Goal: Task Accomplishment & Management: Manage account settings

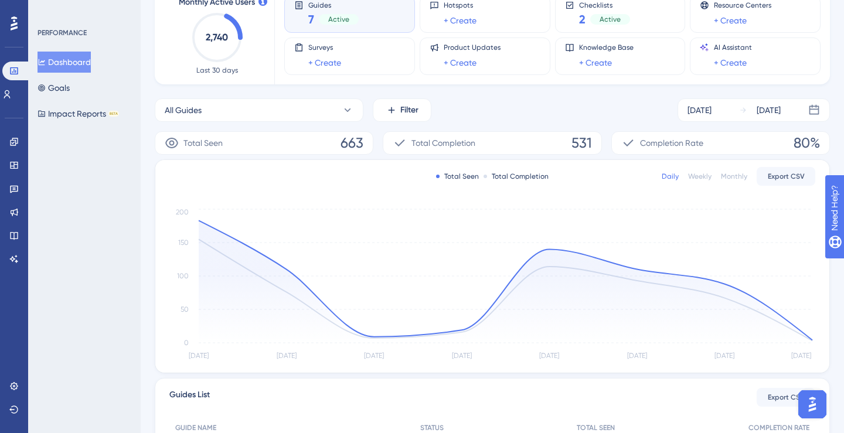
scroll to position [80, 0]
click at [657, 23] on div "Checklists 2 Active" at bounding box center [620, 13] width 111 height 27
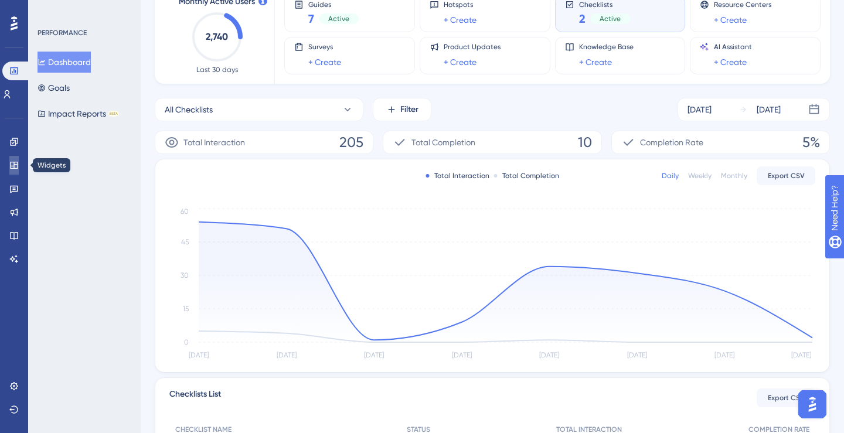
click at [14, 164] on icon at bounding box center [13, 165] width 9 height 9
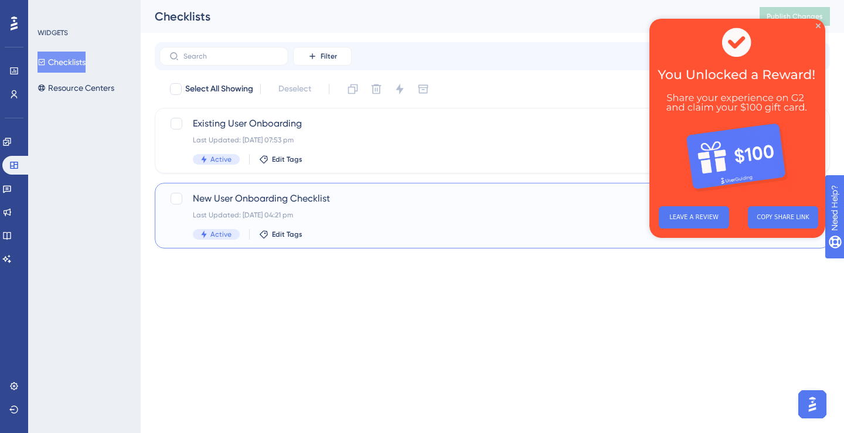
click at [337, 198] on span "New User Onboarding Checklist" at bounding box center [445, 199] width 505 height 14
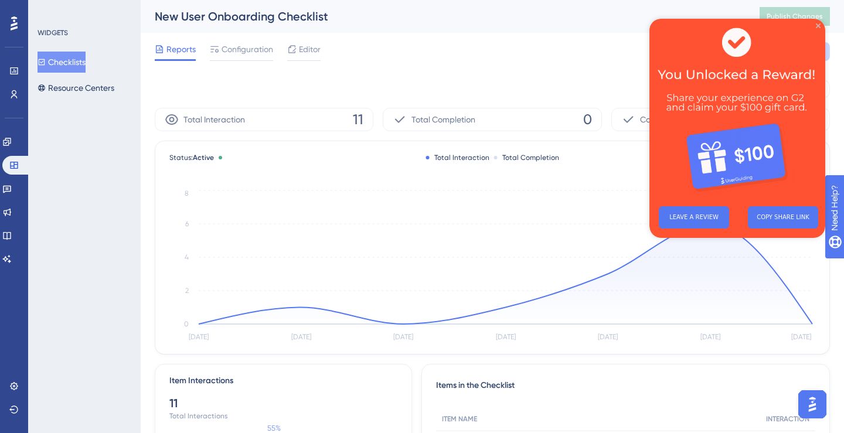
click at [819, 26] on icon "Close Preview" at bounding box center [818, 25] width 5 height 5
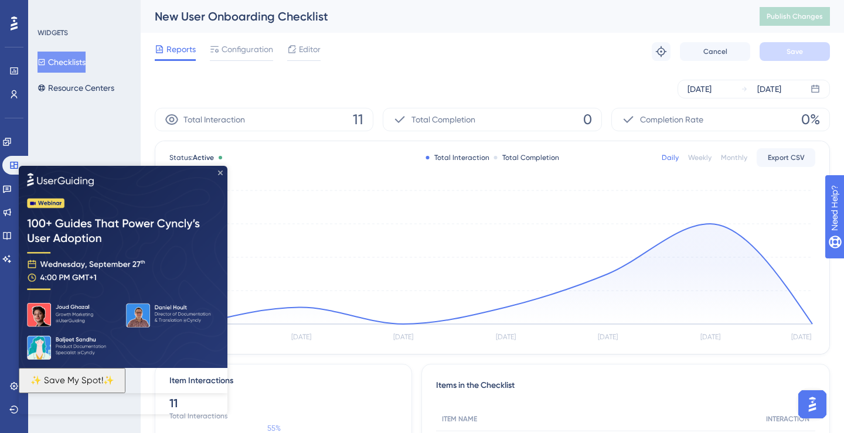
click at [219, 173] on icon "Close Preview" at bounding box center [220, 172] width 5 height 5
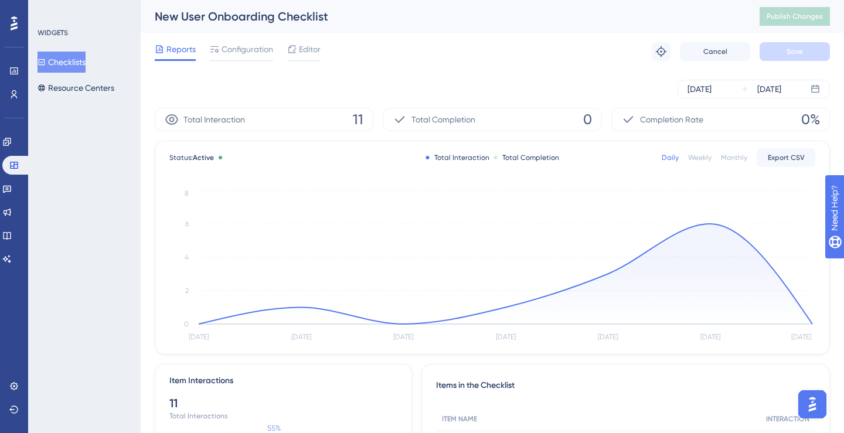
click at [482, 67] on div "Reports Configuration Editor Troubleshoot Cancel Save" at bounding box center [492, 52] width 675 height 38
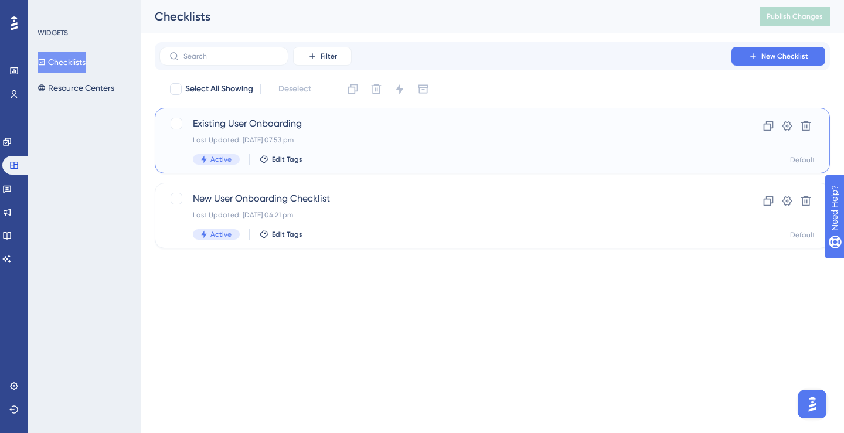
click at [347, 138] on div "Last Updated: [DATE] 07:53 pm" at bounding box center [445, 139] width 505 height 9
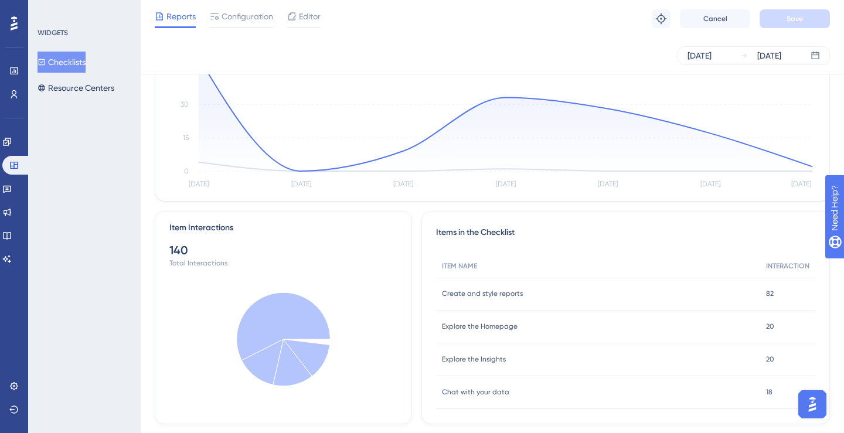
scroll to position [177, 0]
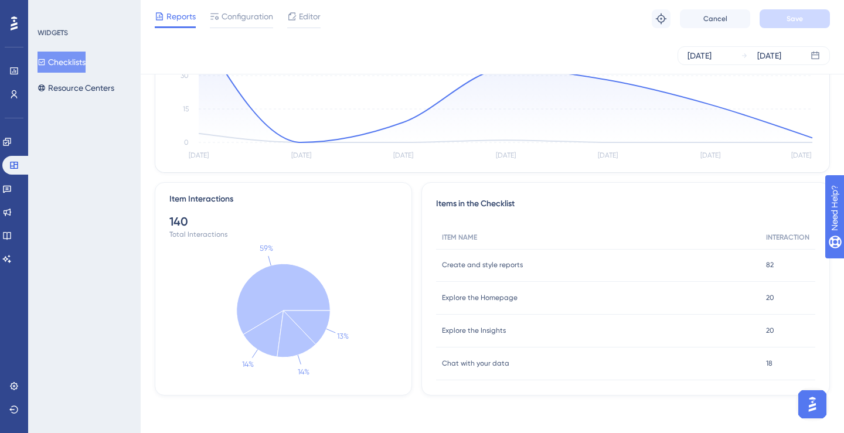
click at [451, 62] on div "[DATE] [DATE]" at bounding box center [492, 55] width 675 height 19
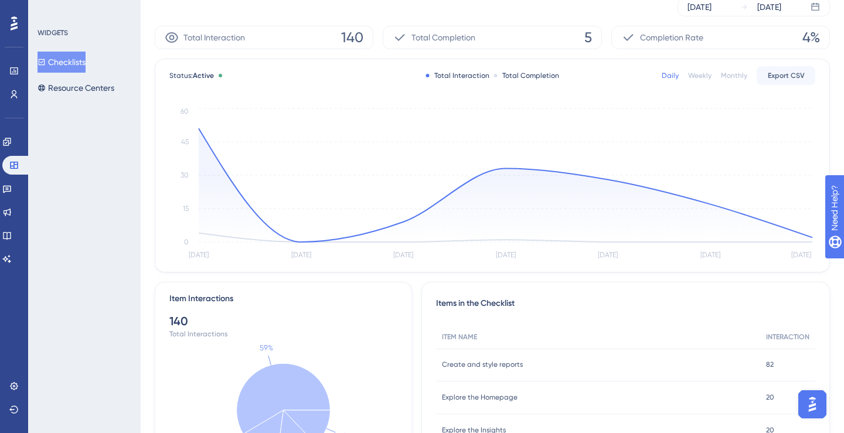
scroll to position [0, 0]
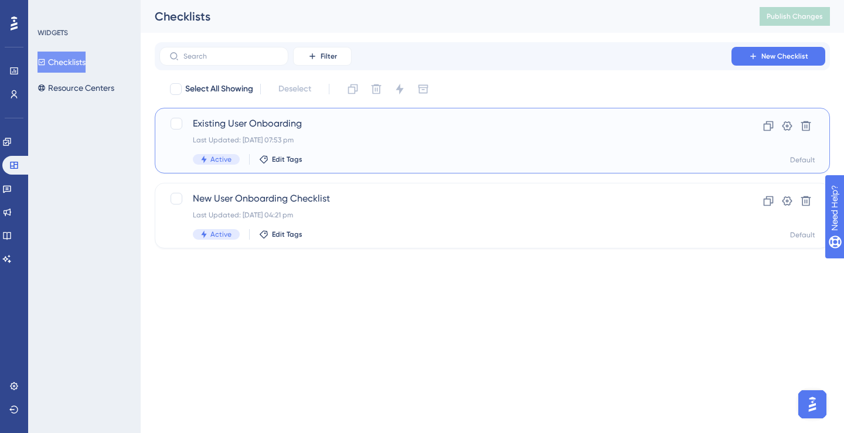
click at [288, 127] on span "Existing User Onboarding" at bounding box center [445, 124] width 505 height 14
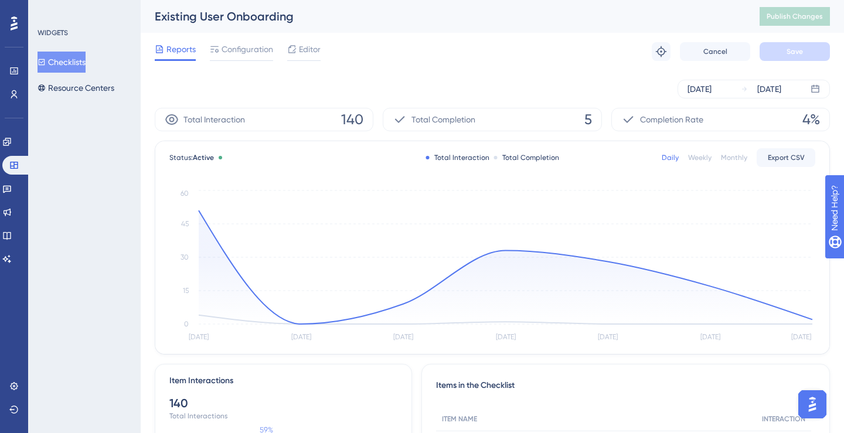
click at [440, 124] on span "Total Completion" at bounding box center [443, 120] width 64 height 14
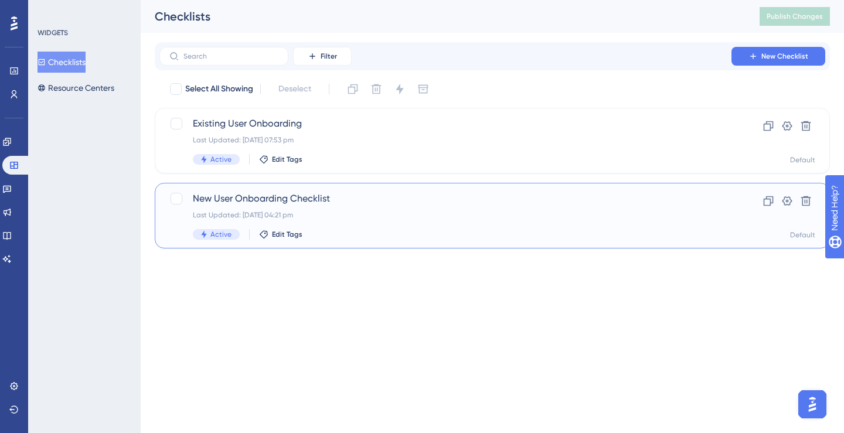
click at [421, 218] on div "Last Updated: [DATE] 04:21 pm" at bounding box center [445, 214] width 505 height 9
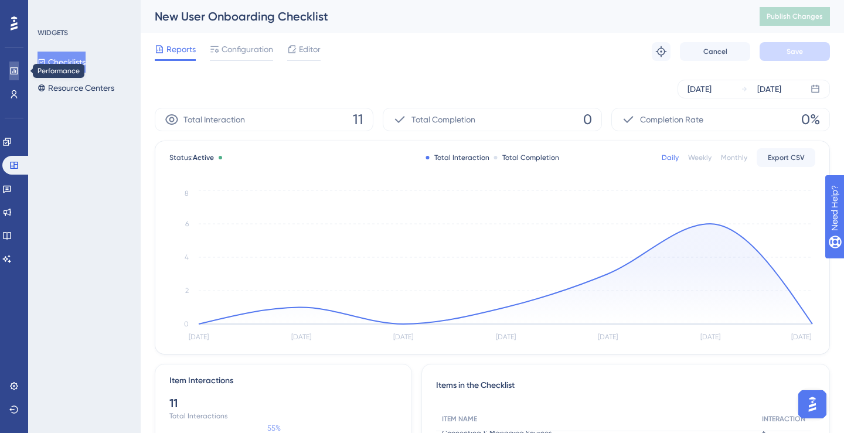
click at [9, 71] on icon at bounding box center [13, 70] width 9 height 9
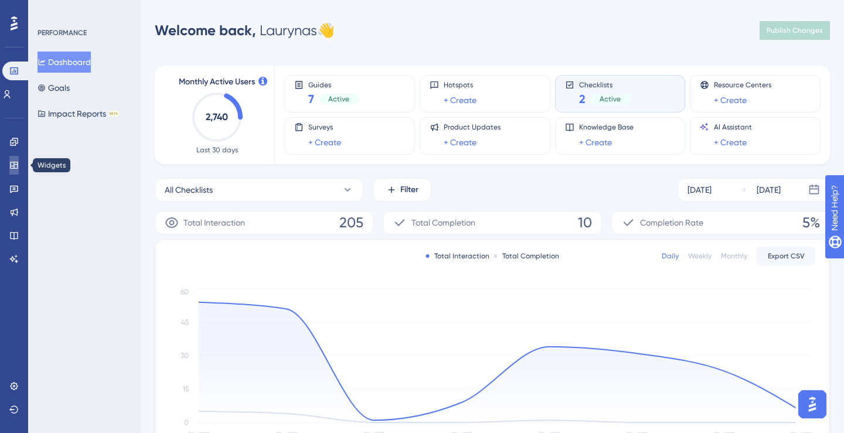
click at [16, 171] on link at bounding box center [13, 165] width 9 height 19
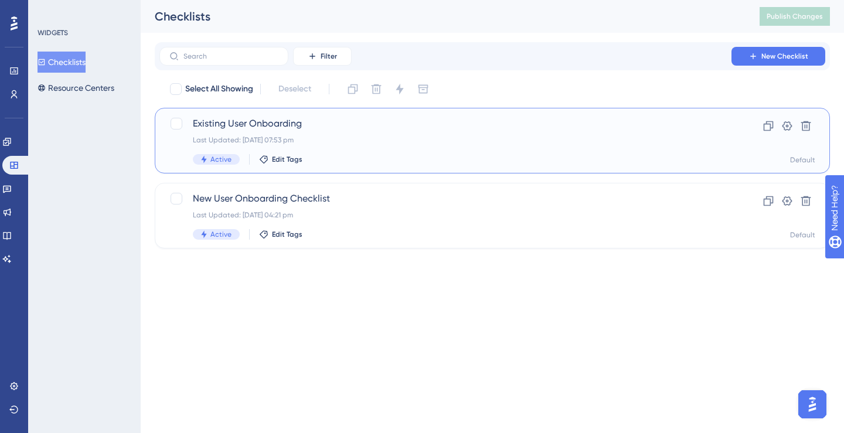
click at [303, 126] on span "Existing User Onboarding" at bounding box center [445, 124] width 505 height 14
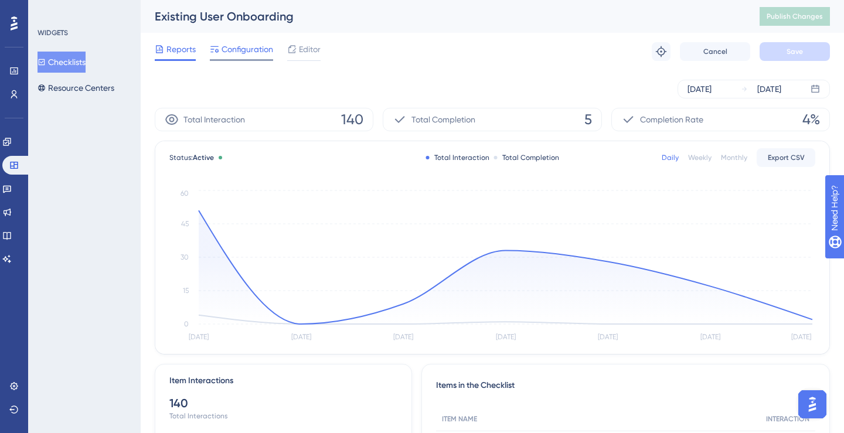
click at [257, 53] on span "Configuration" at bounding box center [248, 49] width 52 height 14
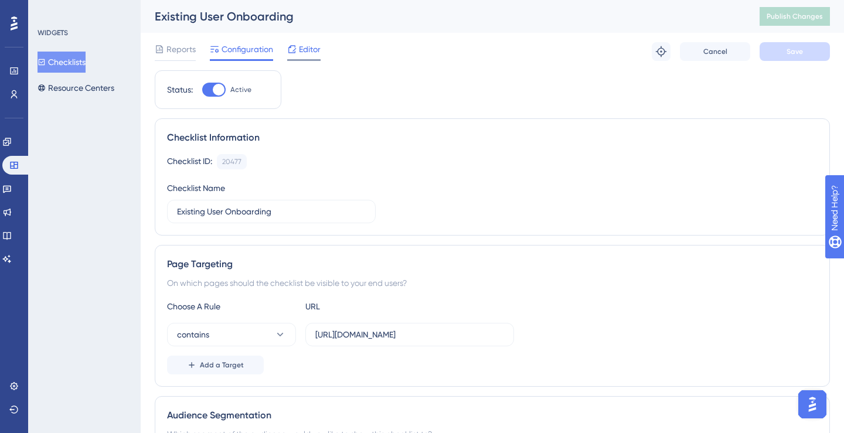
click at [304, 56] on div "Editor" at bounding box center [303, 51] width 33 height 19
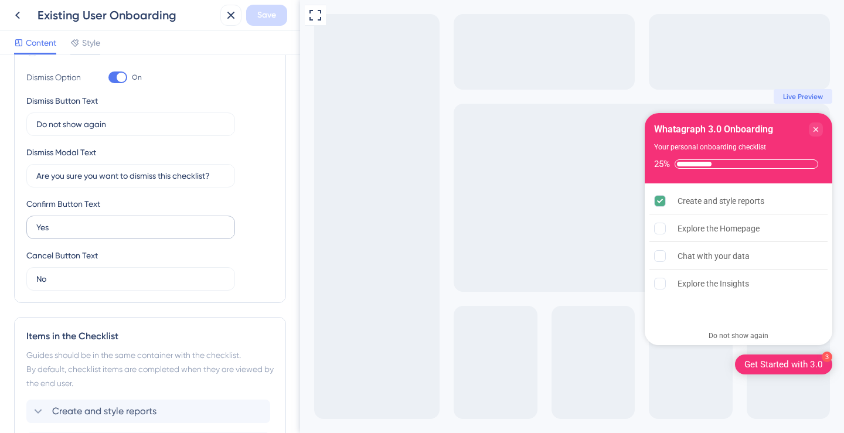
scroll to position [434, 0]
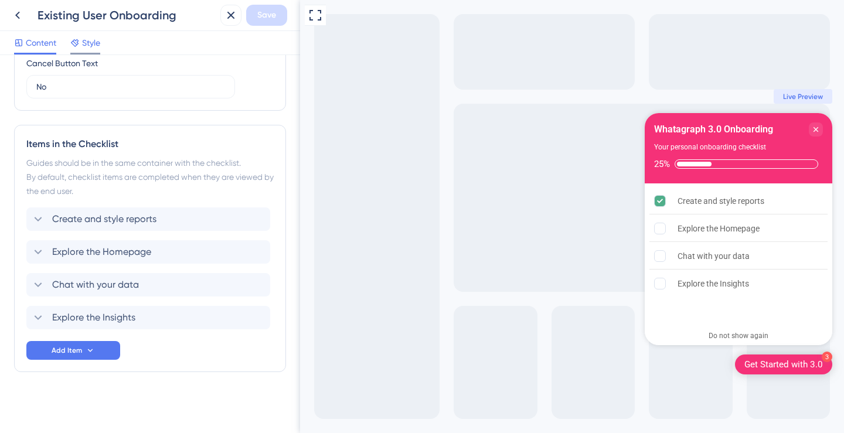
click at [89, 46] on span "Style" at bounding box center [91, 43] width 18 height 14
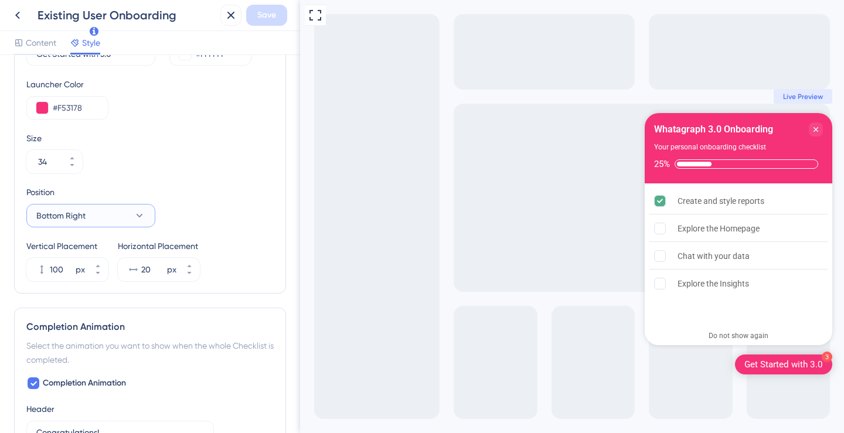
click at [127, 215] on button "Bottom Right" at bounding box center [90, 215] width 129 height 23
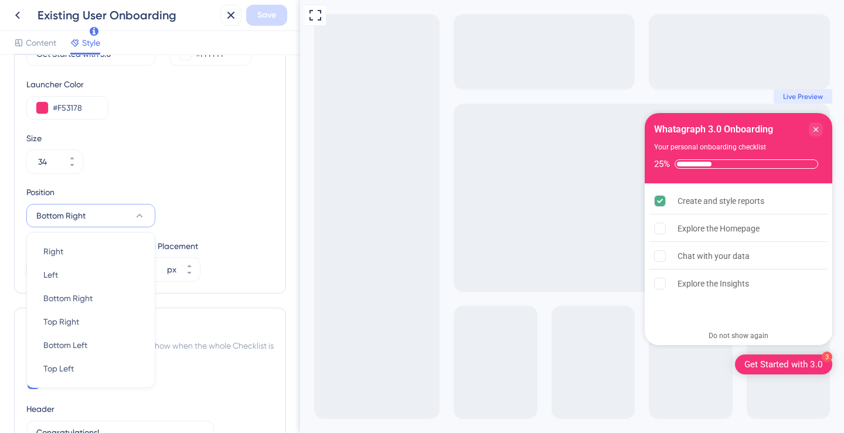
scroll to position [500, 0]
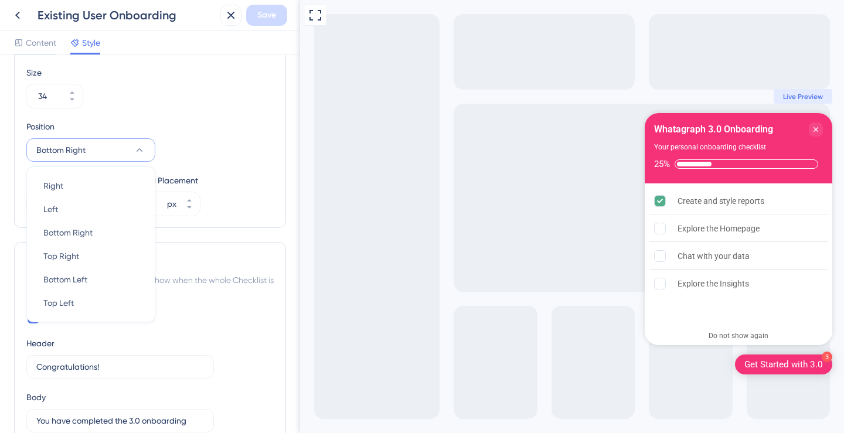
click at [165, 159] on div "Position Bottom Right Right Right Left Left Bottom Right Bottom Right Top Right…" at bounding box center [149, 141] width 247 height 42
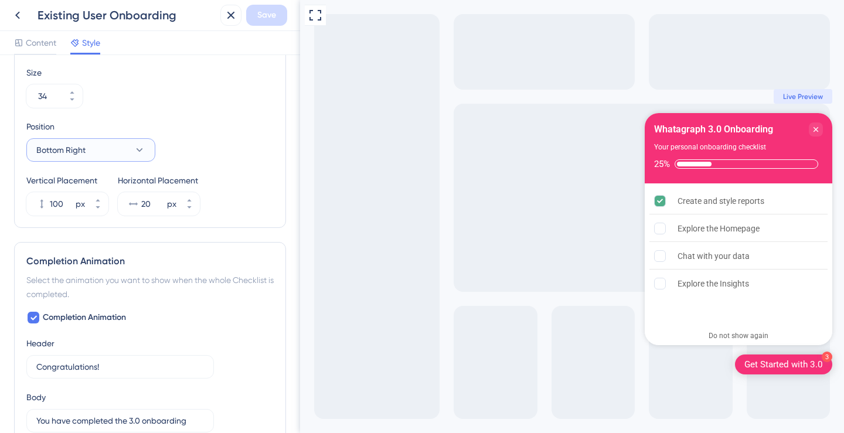
click at [140, 145] on icon at bounding box center [140, 150] width 12 height 12
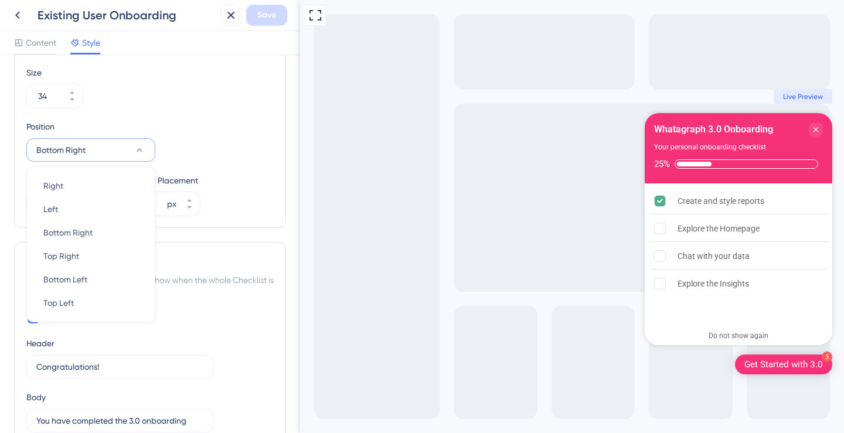
scroll to position [499, 0]
click at [112, 275] on div "Bottom Left Bottom Left" at bounding box center [90, 280] width 95 height 23
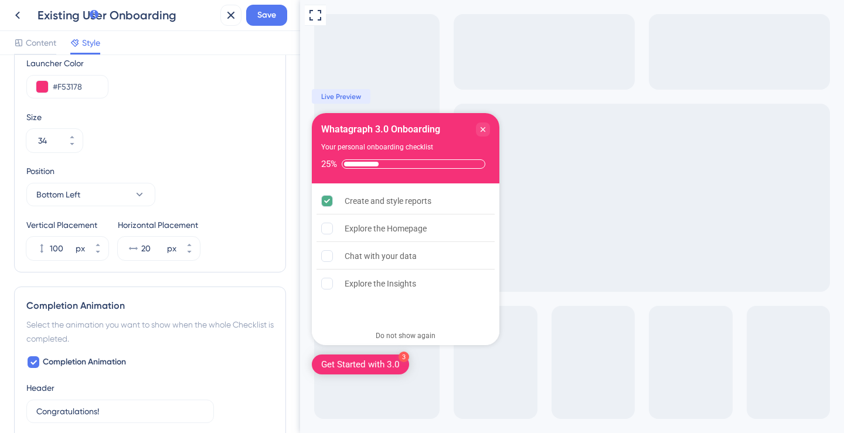
scroll to position [451, 0]
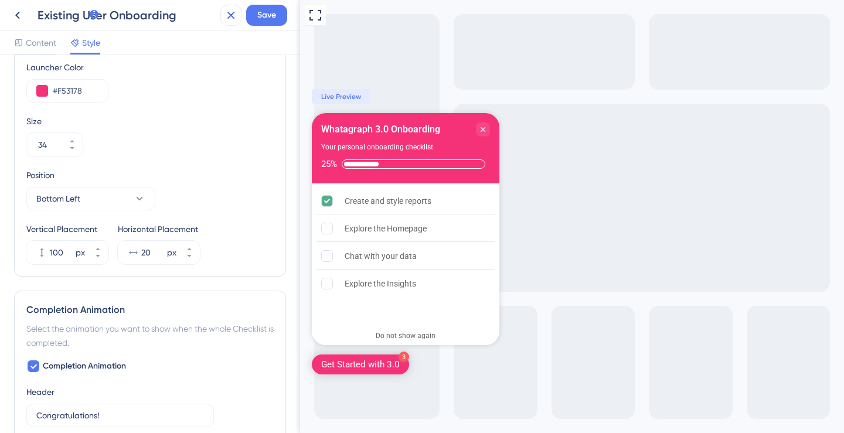
click at [230, 8] on icon at bounding box center [231, 15] width 14 height 14
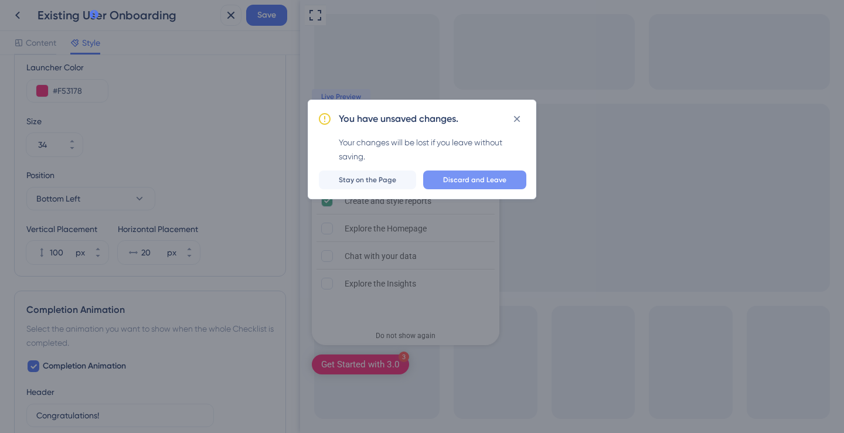
click at [499, 182] on span "Discard and Leave" at bounding box center [474, 179] width 63 height 9
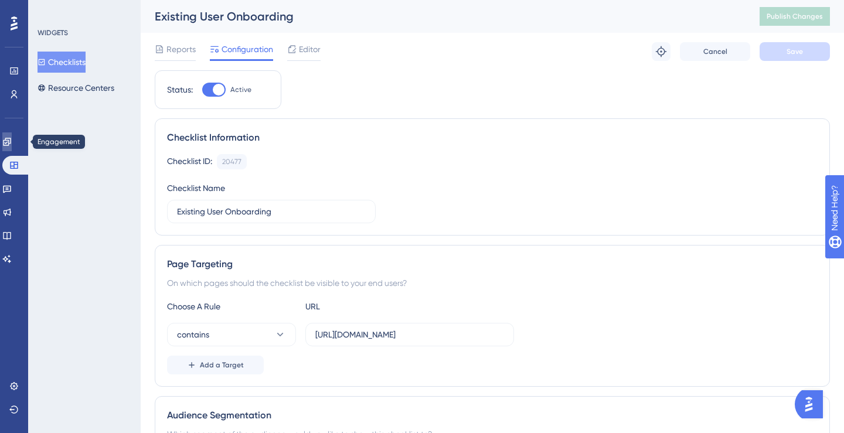
click at [11, 140] on icon at bounding box center [7, 142] width 8 height 8
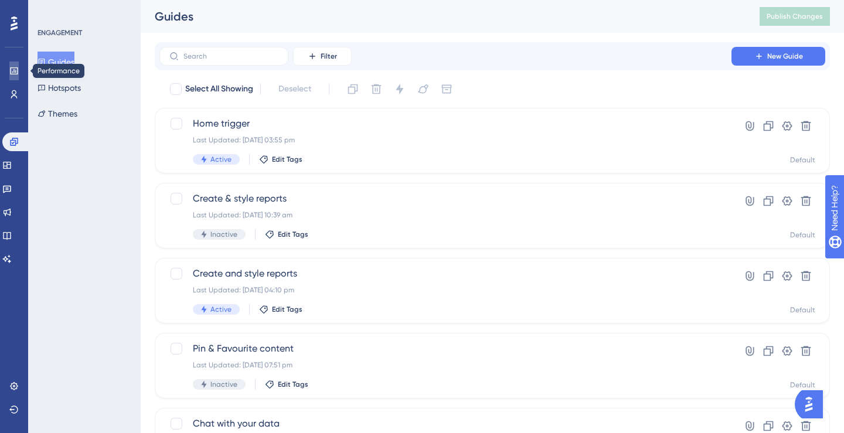
click at [13, 73] on icon at bounding box center [13, 70] width 9 height 9
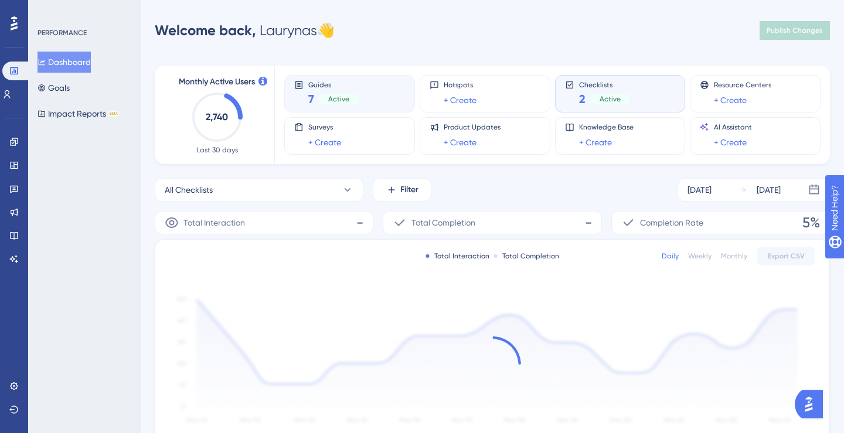
click at [355, 77] on div "Guides 7 Active" at bounding box center [349, 94] width 131 height 38
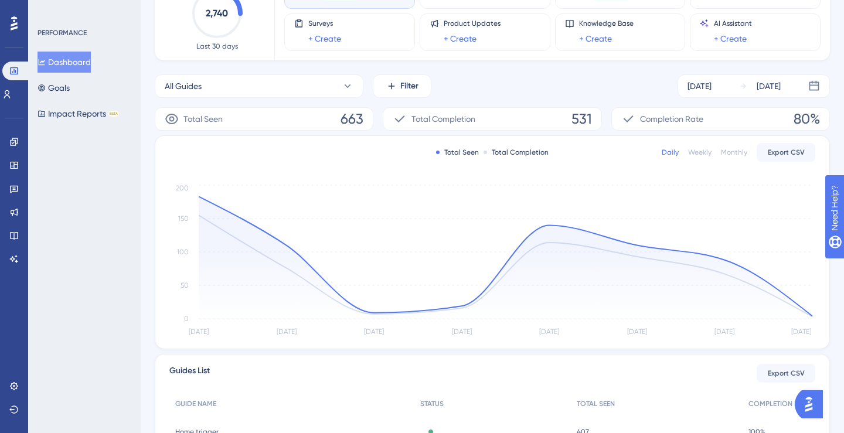
scroll to position [113, 0]
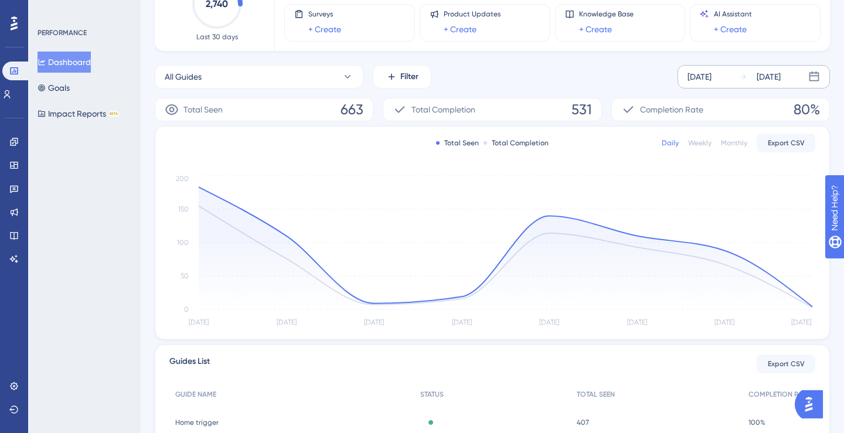
click at [700, 74] on div "[DATE]" at bounding box center [700, 77] width 24 height 14
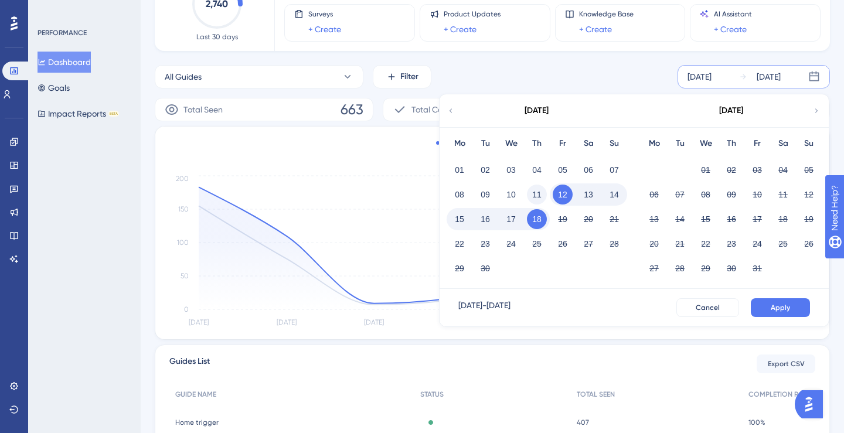
click at [529, 195] on button "11" at bounding box center [537, 195] width 20 height 20
click at [772, 300] on button "Apply" at bounding box center [780, 307] width 59 height 19
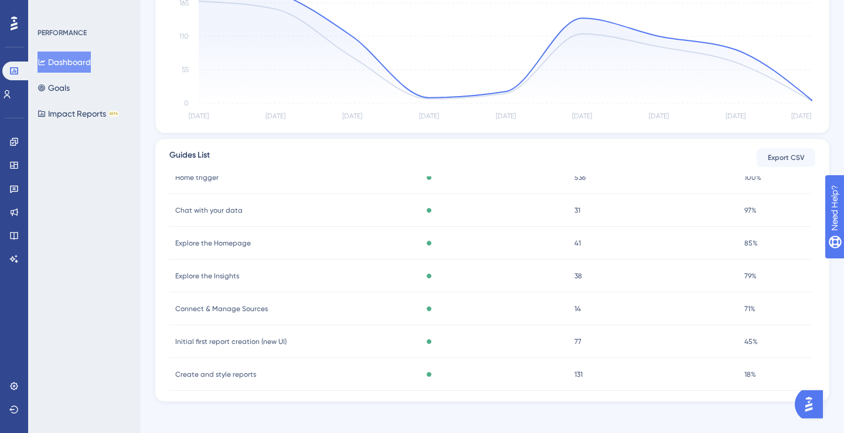
scroll to position [37, 0]
click at [9, 161] on icon at bounding box center [13, 165] width 9 height 9
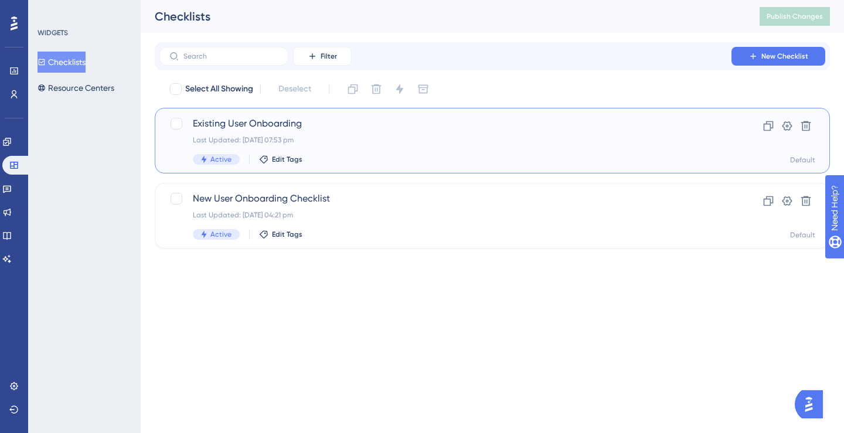
click at [288, 122] on span "Existing User Onboarding" at bounding box center [445, 124] width 505 height 14
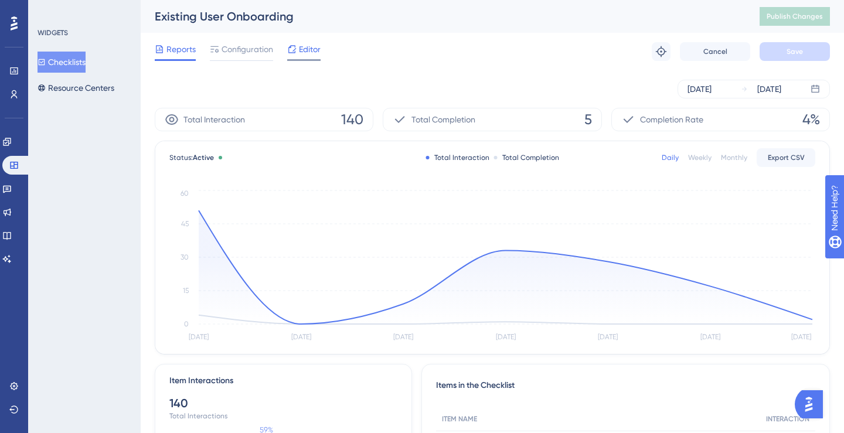
click at [294, 53] on icon at bounding box center [291, 49] width 9 height 9
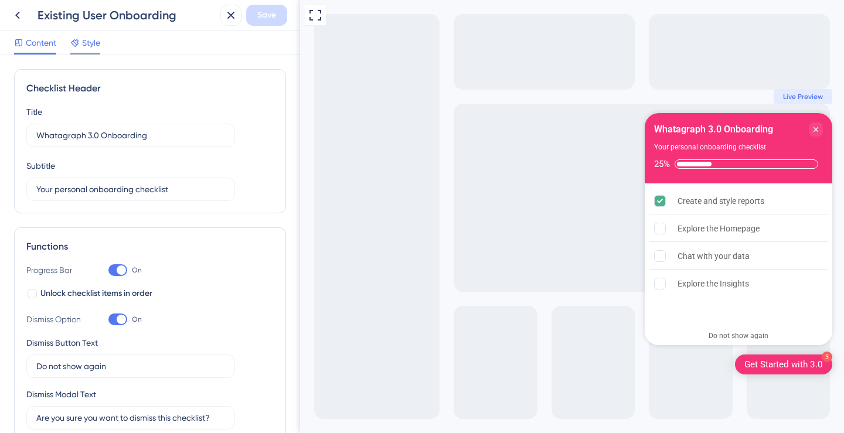
click at [93, 45] on span "Style" at bounding box center [91, 43] width 18 height 14
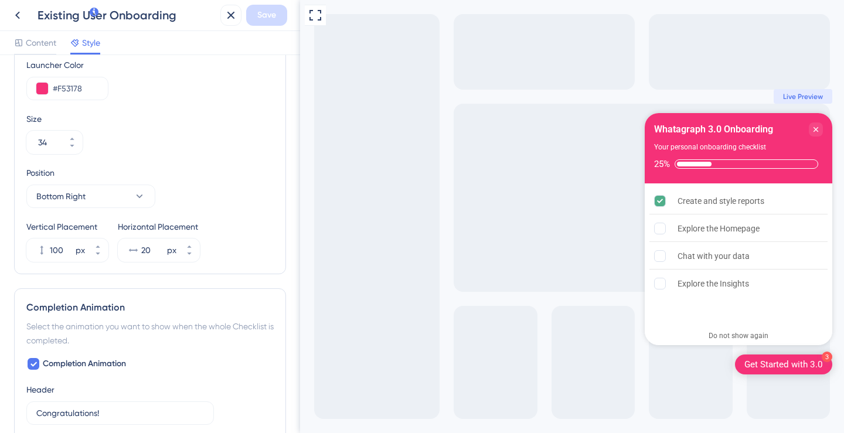
scroll to position [457, 0]
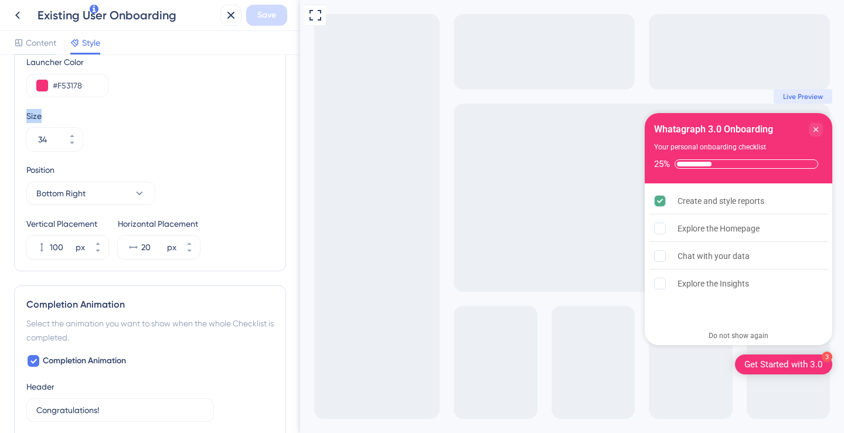
click at [4, 118] on div "Color & Typography Header Color #F53178 Header Text Color #FFFFFF Header Style …" at bounding box center [150, 244] width 300 height 378
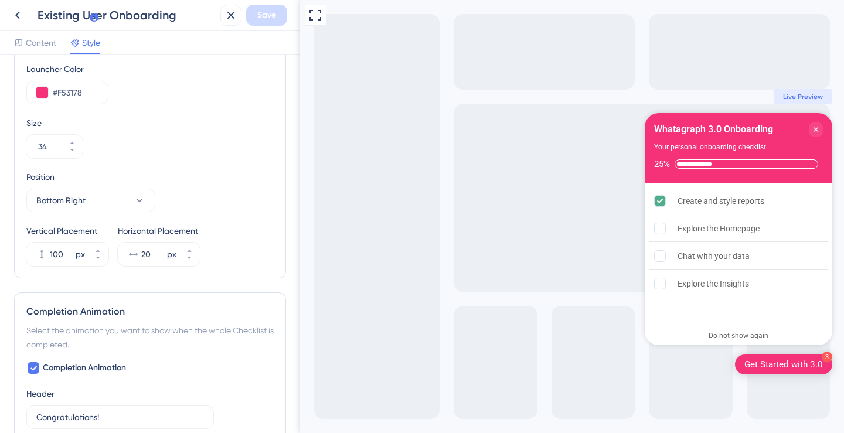
scroll to position [448, 0]
click at [741, 134] on div "Whatagraph 3.0 Onboarding" at bounding box center [713, 129] width 119 height 14
click at [754, 134] on div "Whatagraph 3.0 Onboarding" at bounding box center [713, 129] width 119 height 14
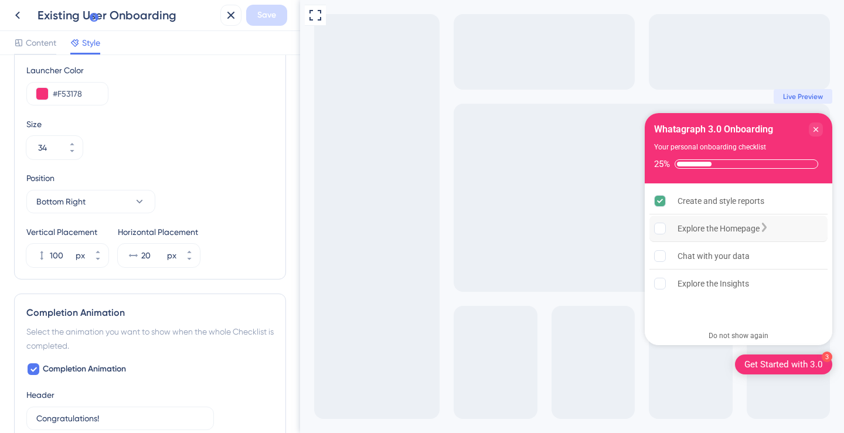
click at [736, 226] on div "Explore the Homepage" at bounding box center [719, 229] width 82 height 14
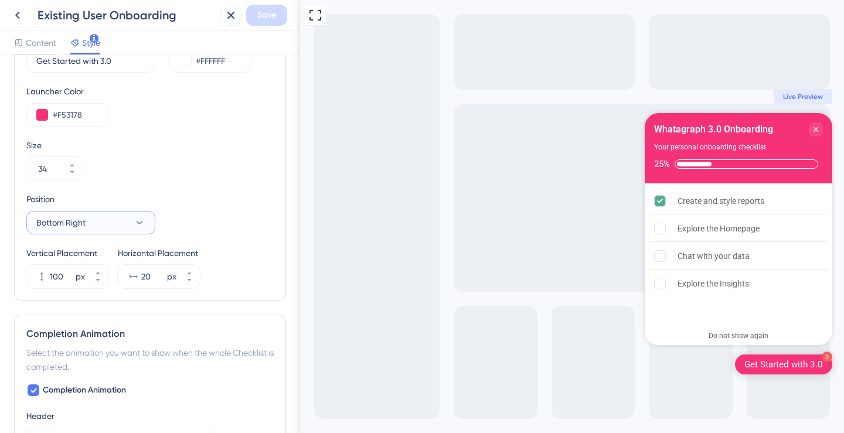
click at [138, 227] on icon at bounding box center [140, 223] width 12 height 12
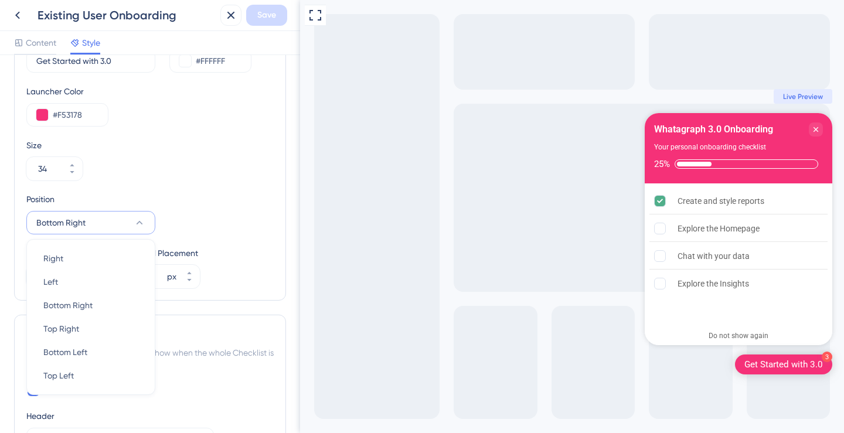
scroll to position [500, 0]
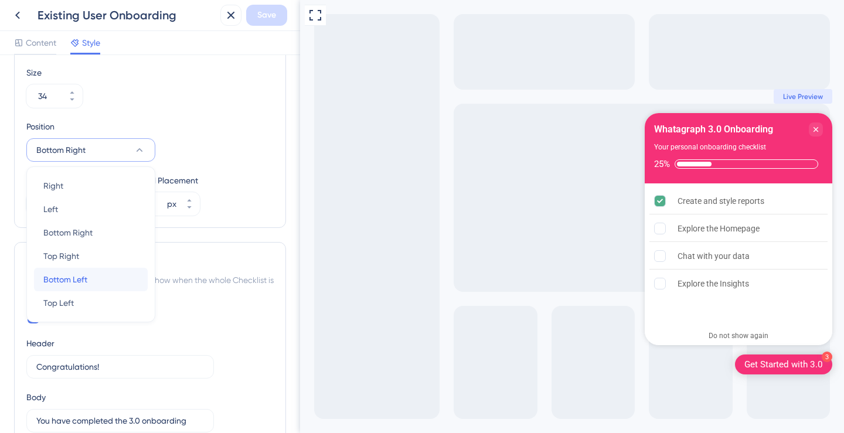
click at [133, 270] on div "Bottom Left Bottom Left" at bounding box center [90, 279] width 95 height 23
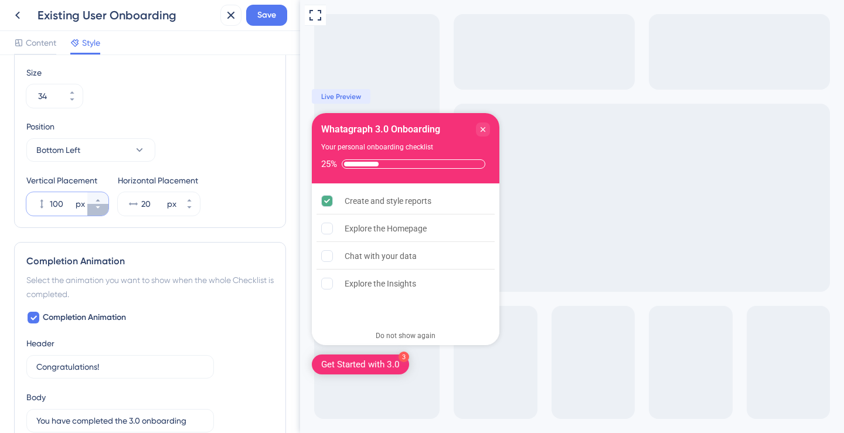
click at [100, 209] on icon at bounding box center [97, 207] width 7 height 7
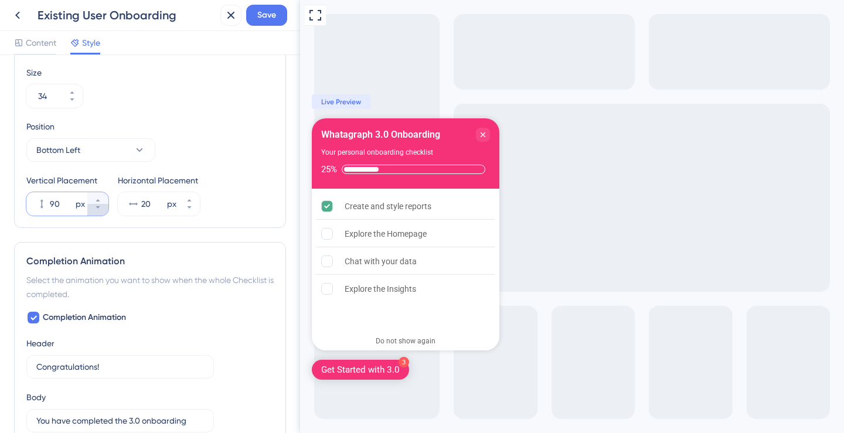
click at [100, 209] on icon at bounding box center [97, 207] width 7 height 7
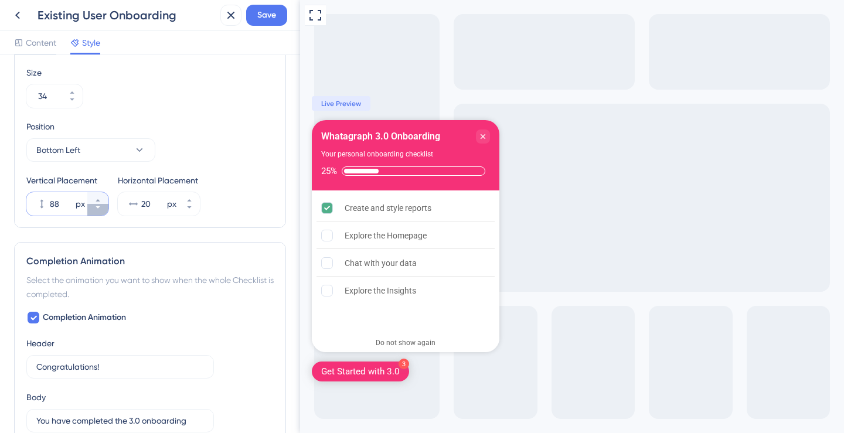
click at [100, 209] on icon at bounding box center [97, 207] width 7 height 7
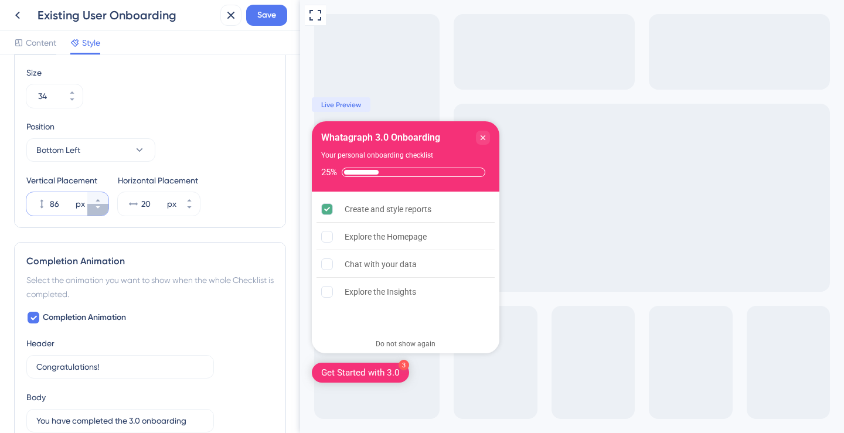
click at [100, 209] on icon at bounding box center [97, 207] width 7 height 7
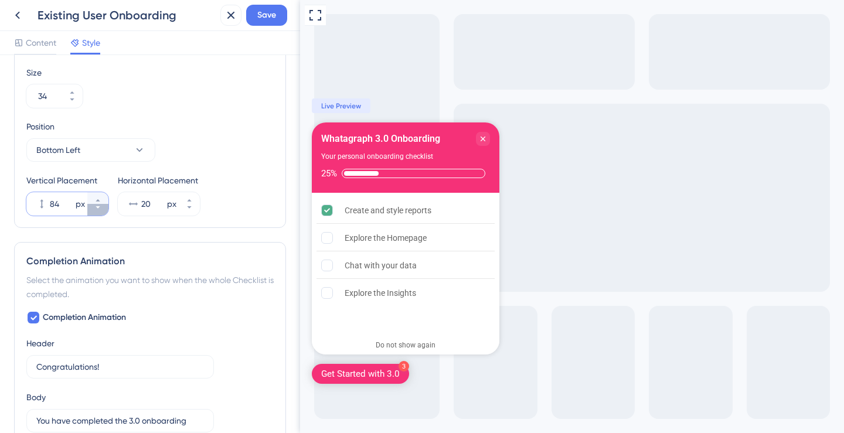
click at [100, 209] on icon at bounding box center [97, 207] width 7 height 7
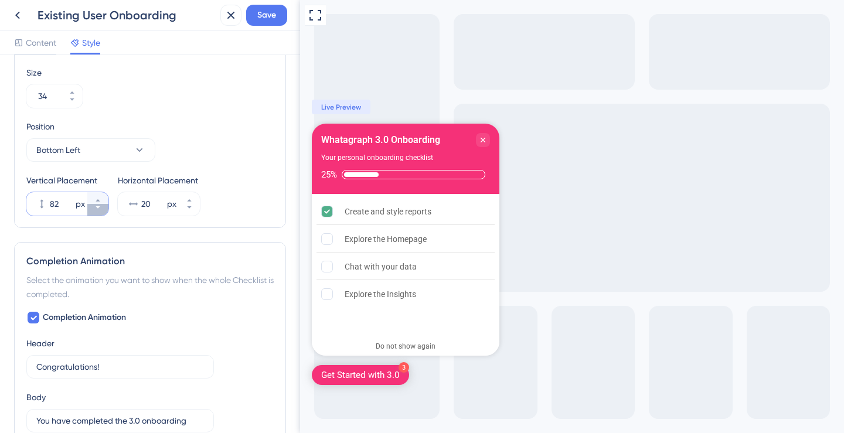
click at [100, 209] on icon at bounding box center [97, 207] width 7 height 7
type input "80"
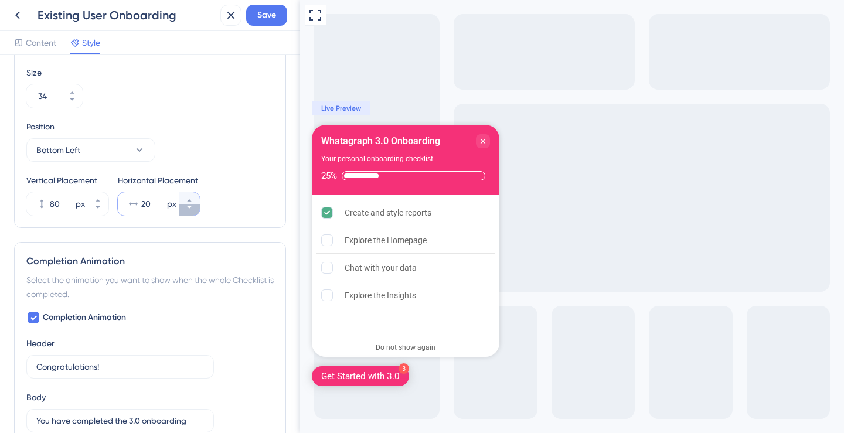
click at [194, 207] on button "20 px" at bounding box center [189, 210] width 21 height 12
click at [193, 200] on button "19 px" at bounding box center [189, 198] width 21 height 12
type input "20"
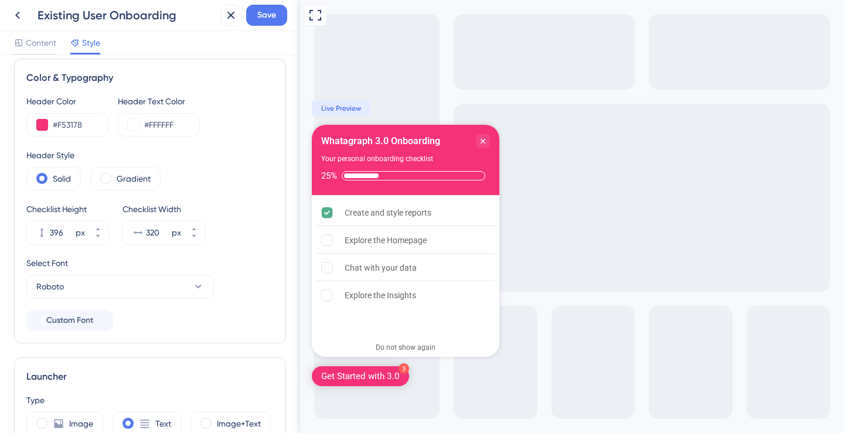
scroll to position [12, 0]
click at [264, 24] on button "Save" at bounding box center [266, 15] width 41 height 21
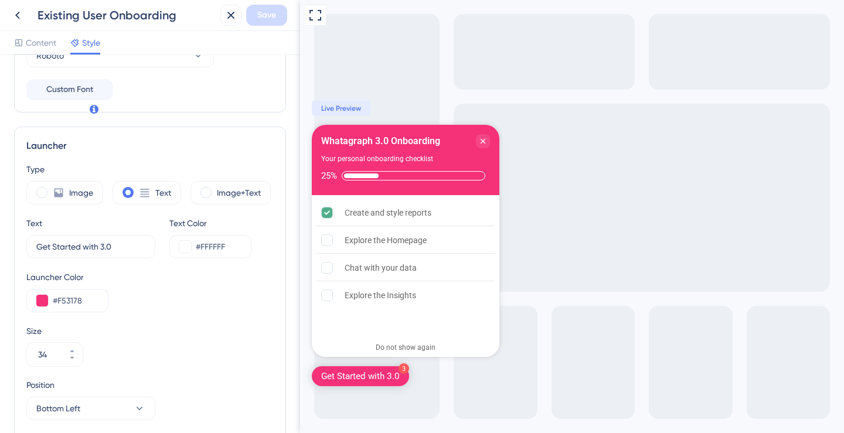
scroll to position [0, 0]
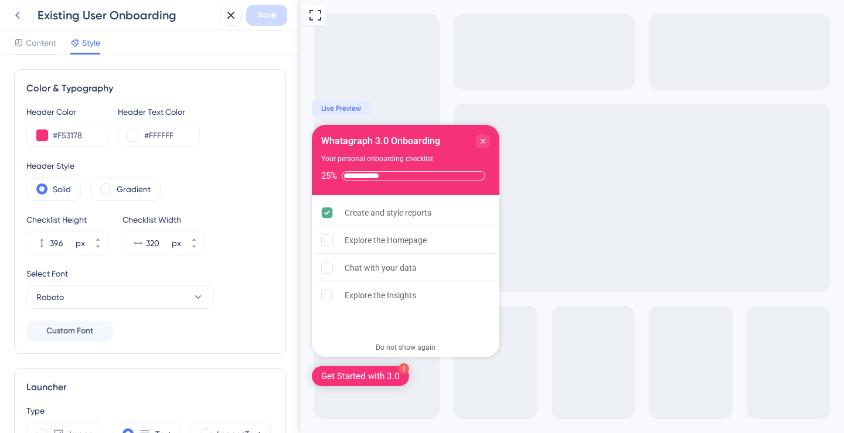
click at [16, 16] on icon at bounding box center [17, 16] width 5 height 8
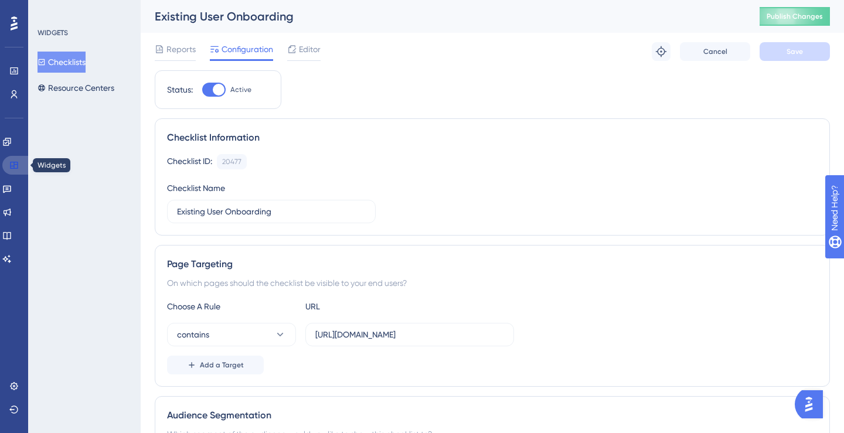
click at [30, 169] on link at bounding box center [16, 165] width 28 height 19
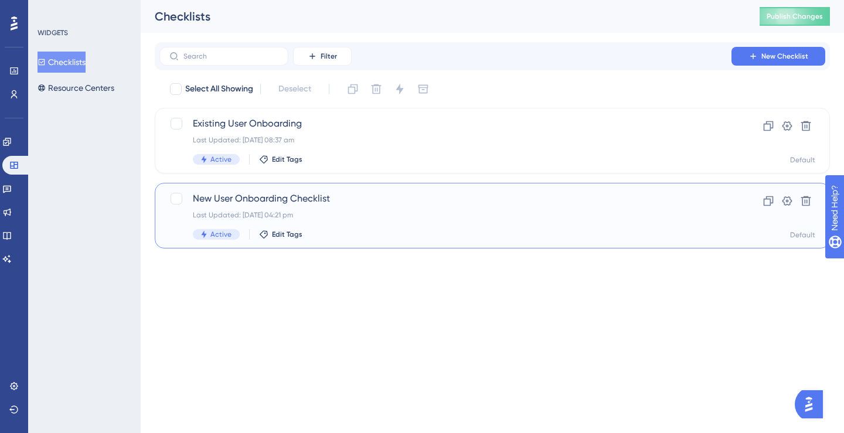
click at [308, 206] on div "New User Onboarding Checklist Last Updated: [DATE] 04:21 pm Active Edit Tags" at bounding box center [445, 216] width 505 height 48
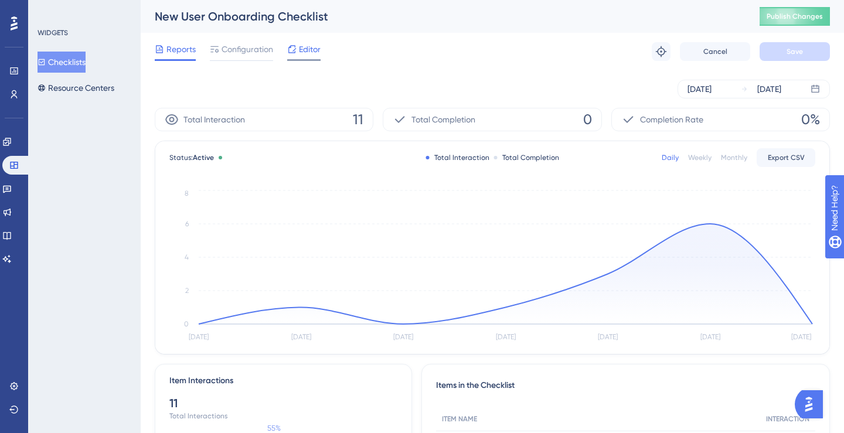
click at [315, 55] on span "Editor" at bounding box center [310, 49] width 22 height 14
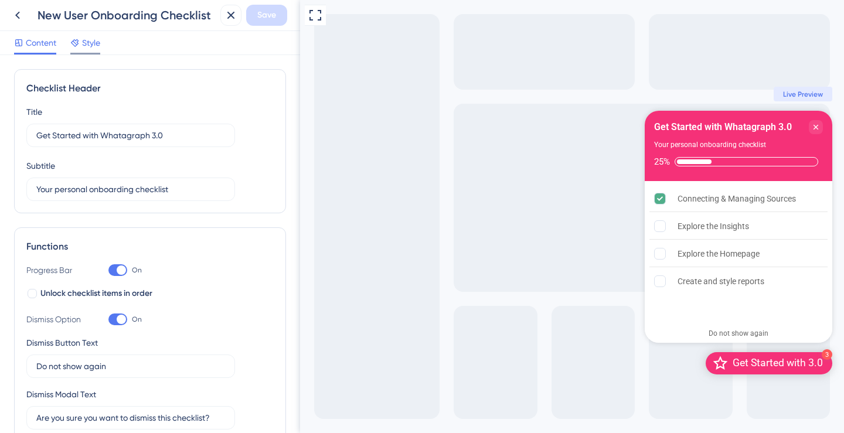
click at [90, 49] on span "Style" at bounding box center [91, 43] width 18 height 14
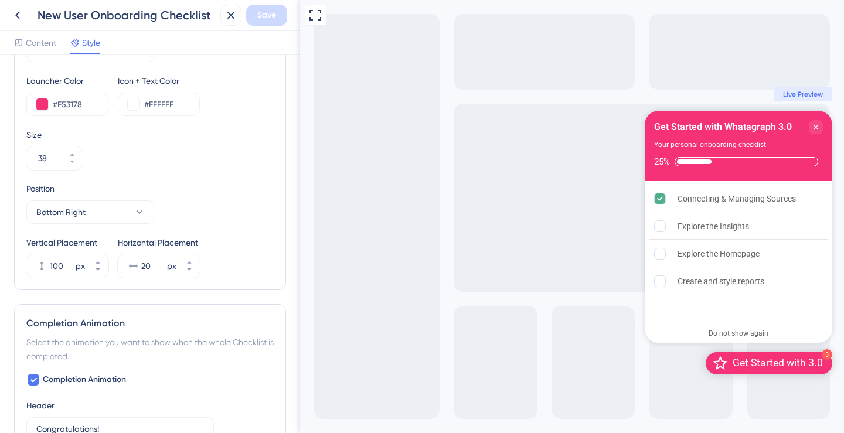
scroll to position [515, 0]
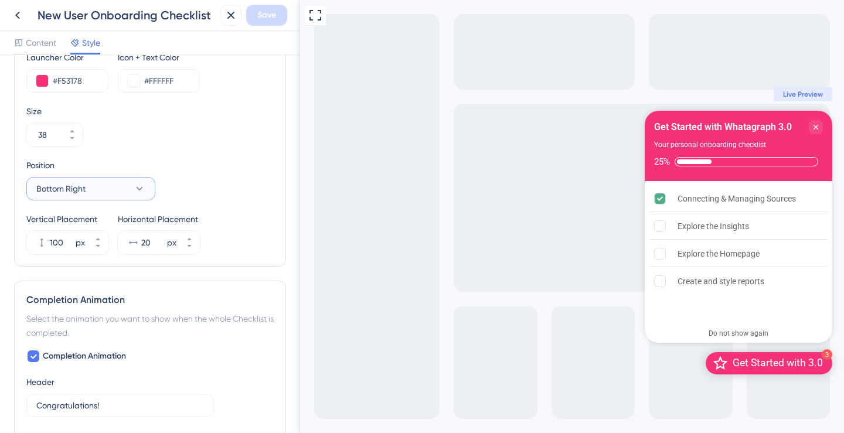
click at [140, 192] on icon at bounding box center [140, 189] width 12 height 12
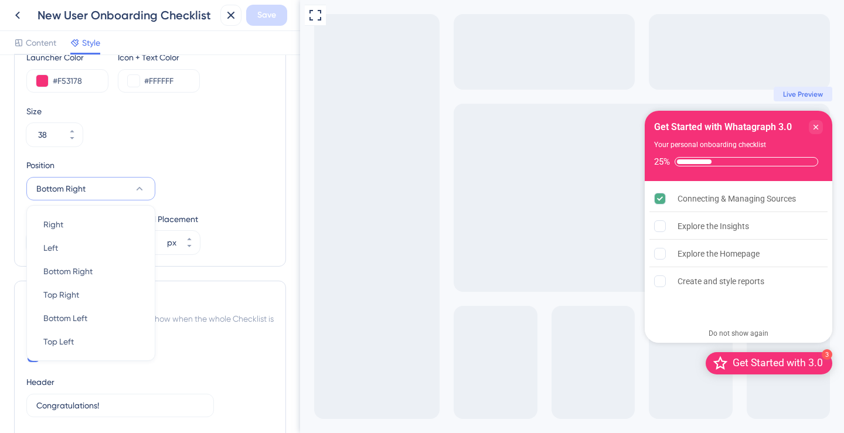
scroll to position [548, 0]
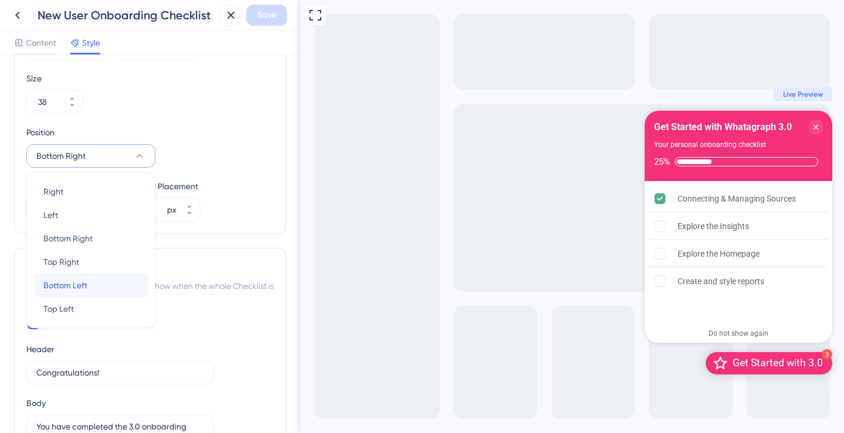
click at [119, 281] on div "Bottom Left Bottom Left" at bounding box center [90, 285] width 95 height 23
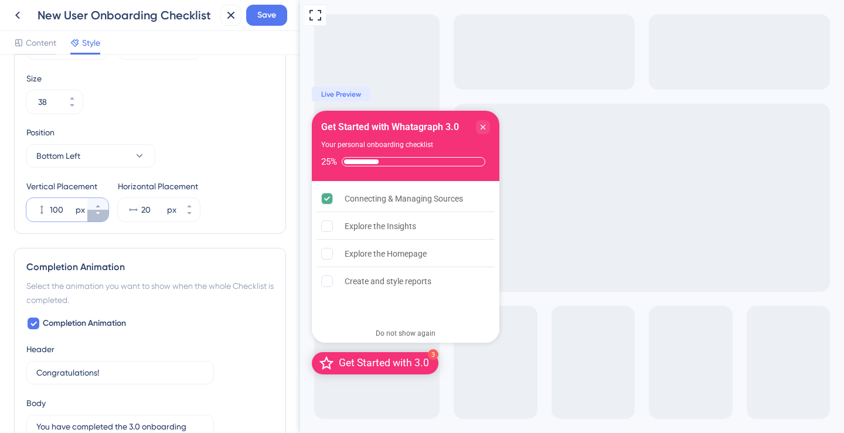
click at [101, 218] on button "100 px" at bounding box center [97, 216] width 21 height 12
click at [101, 218] on button "99 px" at bounding box center [97, 216] width 21 height 12
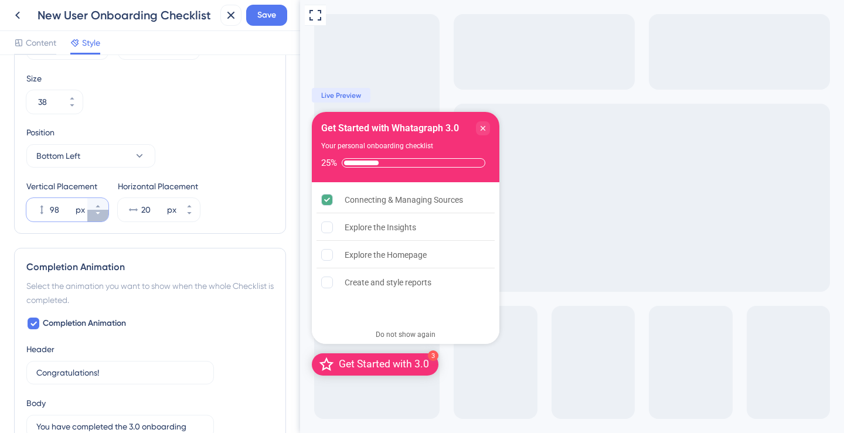
click at [101, 218] on button "98 px" at bounding box center [97, 216] width 21 height 12
click at [101, 218] on button "97 px" at bounding box center [97, 216] width 21 height 12
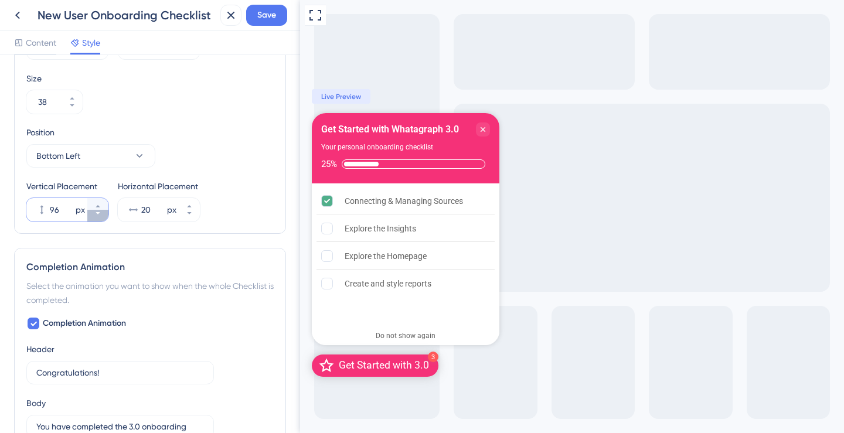
click at [101, 218] on button "96 px" at bounding box center [97, 216] width 21 height 12
click at [101, 218] on button "95 px" at bounding box center [97, 216] width 21 height 12
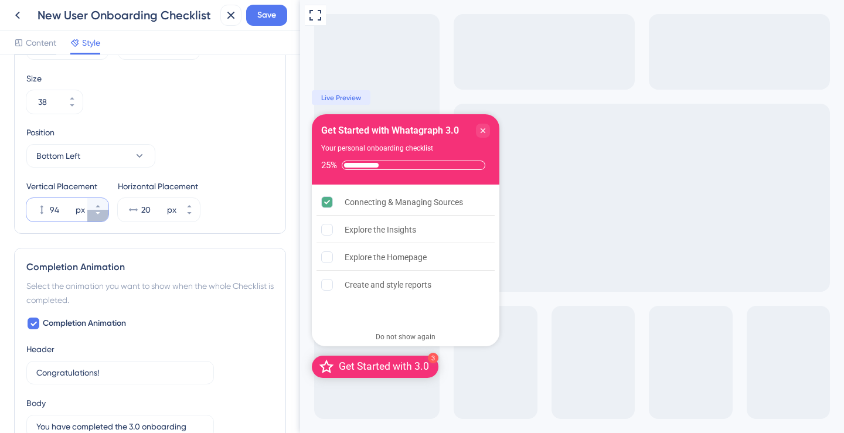
click at [101, 218] on button "94 px" at bounding box center [97, 216] width 21 height 12
click at [101, 218] on button "93 px" at bounding box center [97, 216] width 21 height 12
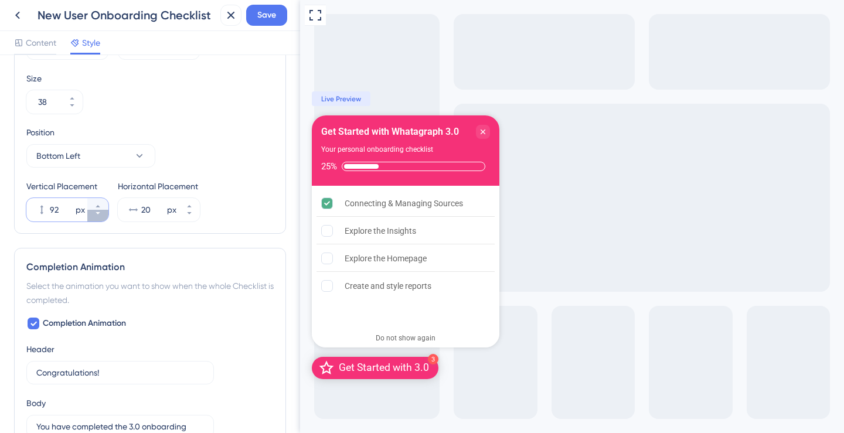
click at [101, 218] on button "92 px" at bounding box center [97, 216] width 21 height 12
click at [101, 218] on button "91 px" at bounding box center [97, 216] width 21 height 12
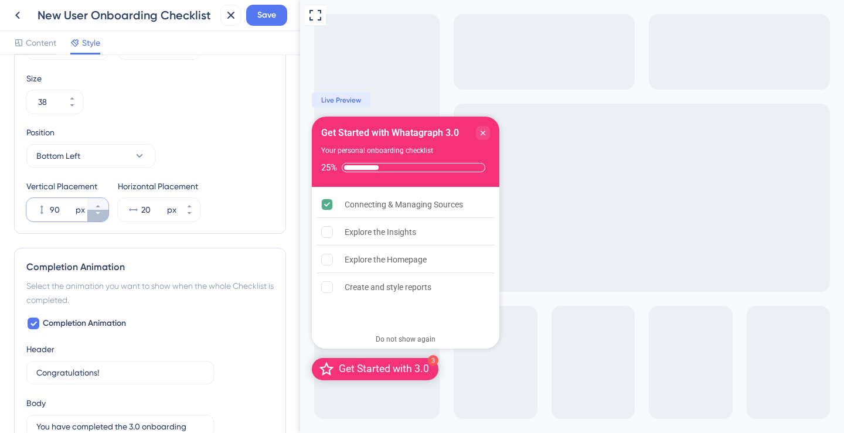
click at [98, 217] on button "90 px" at bounding box center [97, 216] width 21 height 12
click at [98, 217] on button "89 px" at bounding box center [97, 216] width 21 height 12
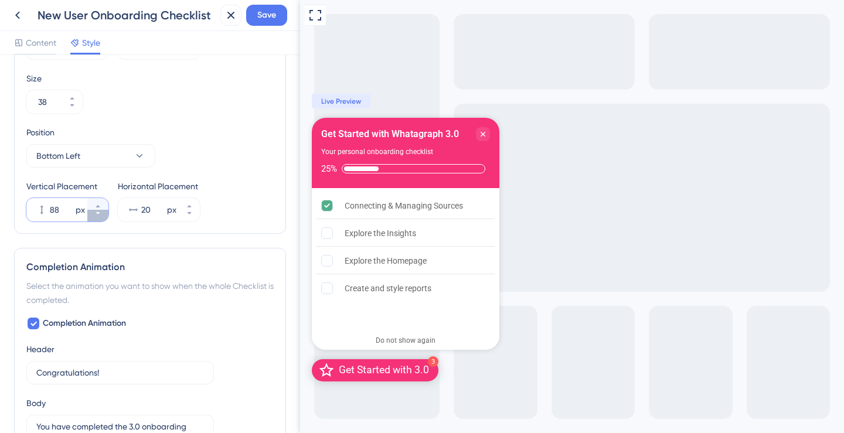
click at [98, 217] on button "88 px" at bounding box center [97, 216] width 21 height 12
click at [98, 217] on button "87 px" at bounding box center [97, 216] width 21 height 12
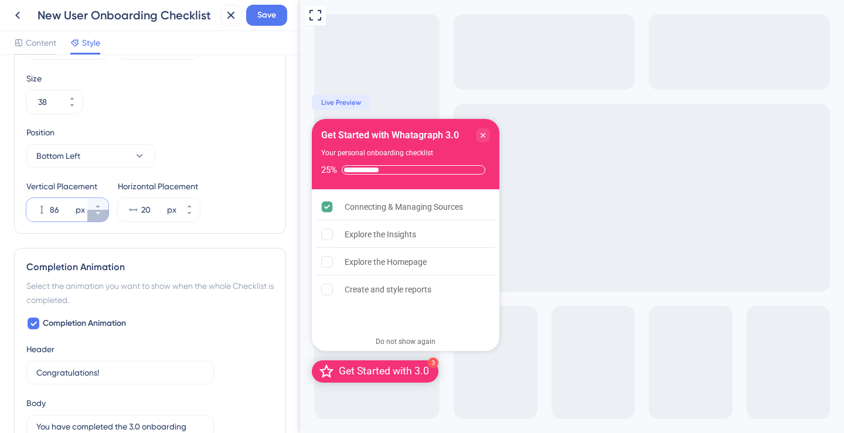
click at [98, 217] on button "86 px" at bounding box center [97, 216] width 21 height 12
click at [98, 217] on button "85 px" at bounding box center [97, 216] width 21 height 12
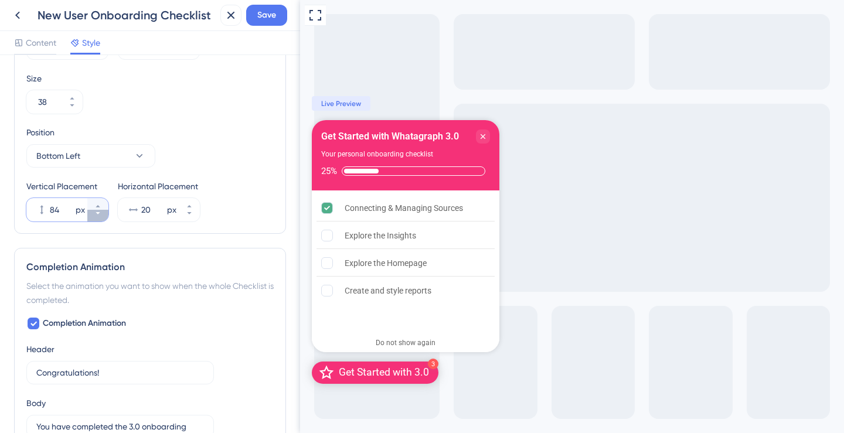
click at [98, 217] on button "84 px" at bounding box center [97, 216] width 21 height 12
click at [98, 217] on button "83 px" at bounding box center [97, 216] width 21 height 12
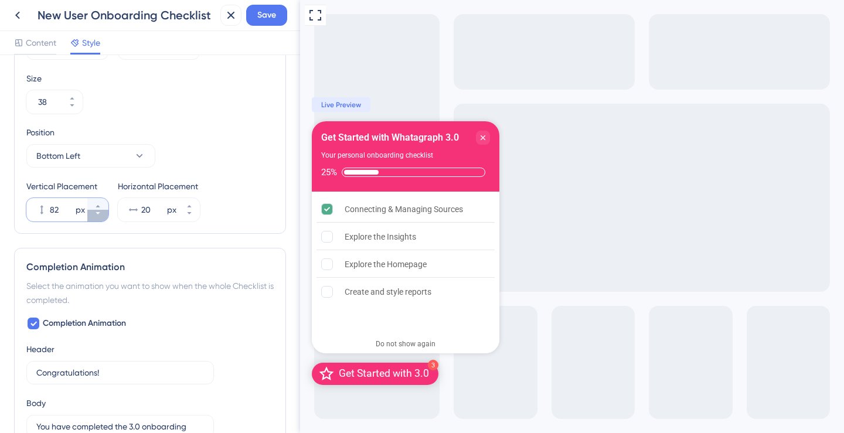
click at [98, 217] on button "82 px" at bounding box center [97, 216] width 21 height 12
click at [98, 217] on button "81 px" at bounding box center [97, 216] width 21 height 12
type input "80"
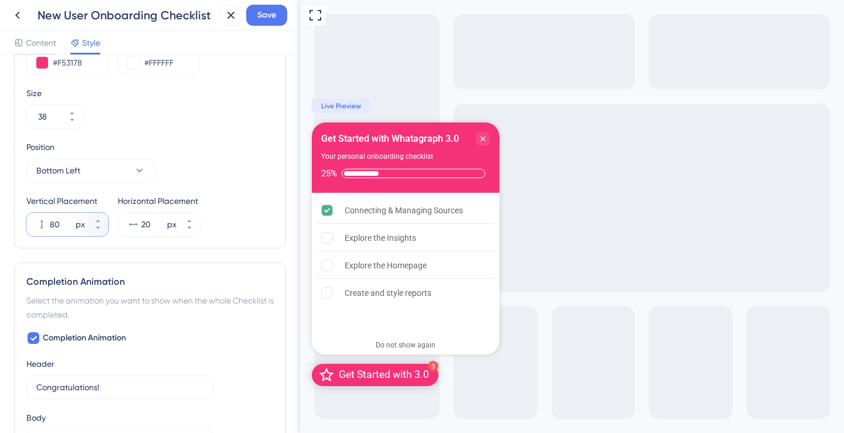
scroll to position [464, 0]
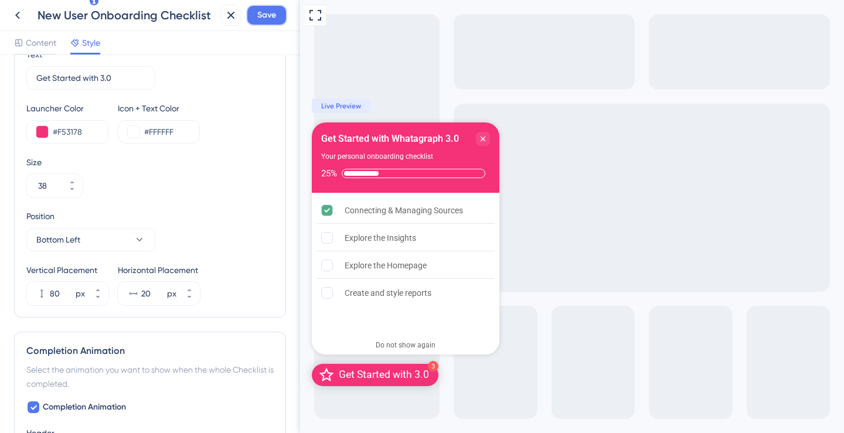
click at [267, 15] on span "Save" at bounding box center [266, 15] width 19 height 14
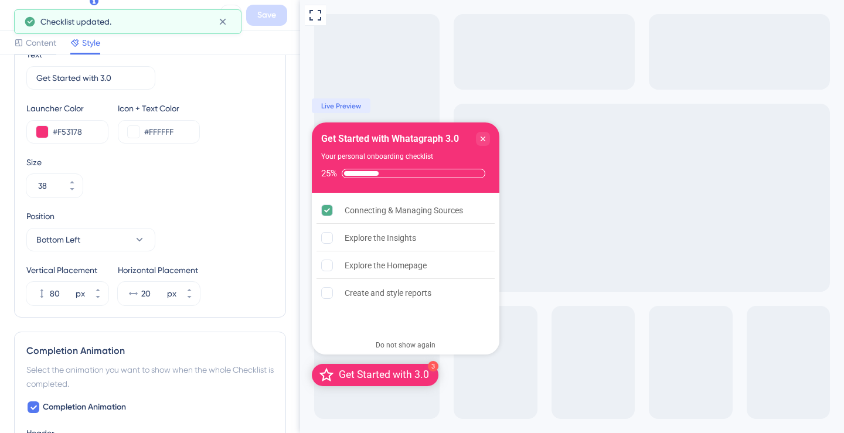
click at [9, 15] on button at bounding box center [17, 15] width 21 height 21
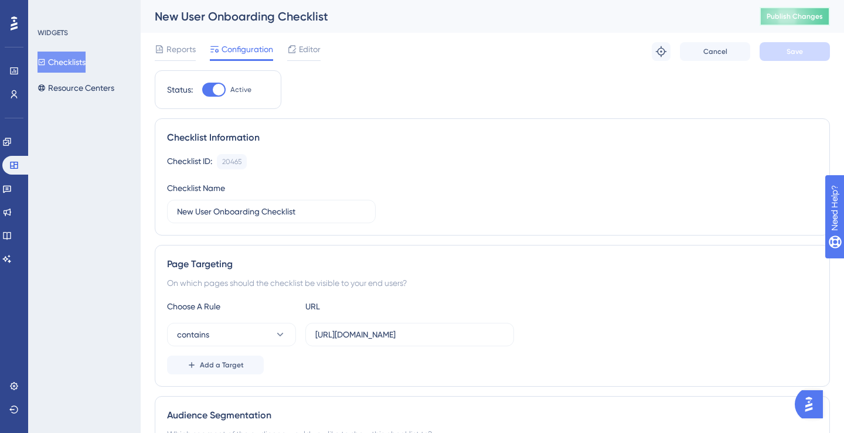
click at [769, 13] on span "Publish Changes" at bounding box center [795, 16] width 56 height 9
click at [304, 50] on span "Editor" at bounding box center [310, 49] width 22 height 14
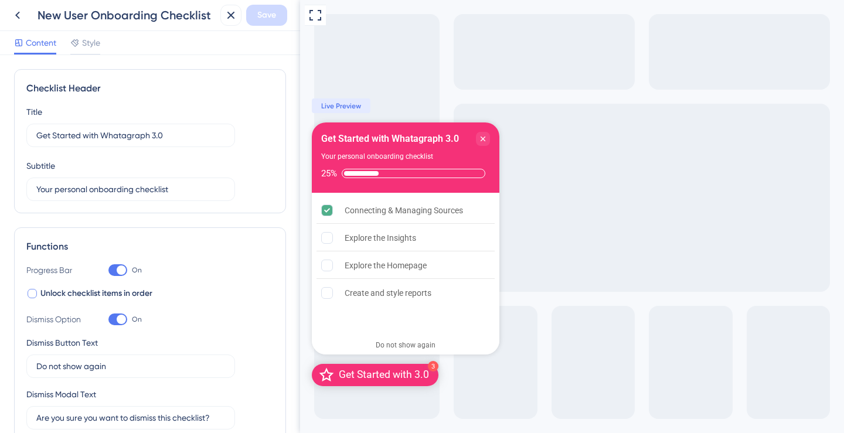
click at [113, 297] on span "Unlock checklist items in order" at bounding box center [96, 294] width 112 height 14
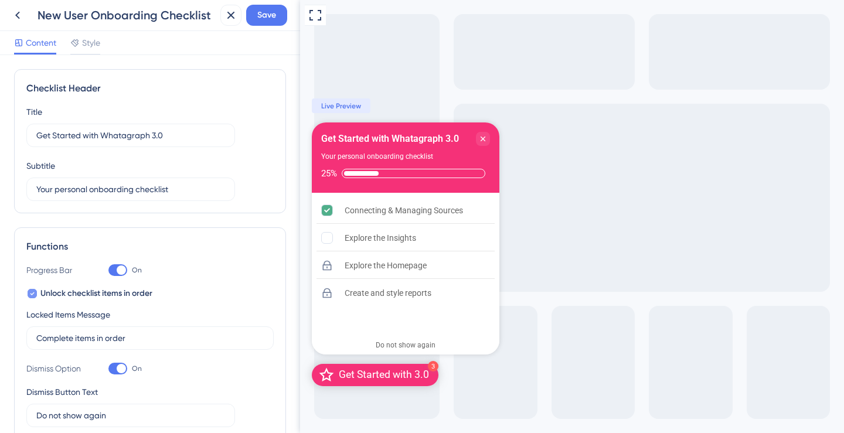
click at [113, 297] on span "Unlock checklist items in order" at bounding box center [96, 294] width 112 height 14
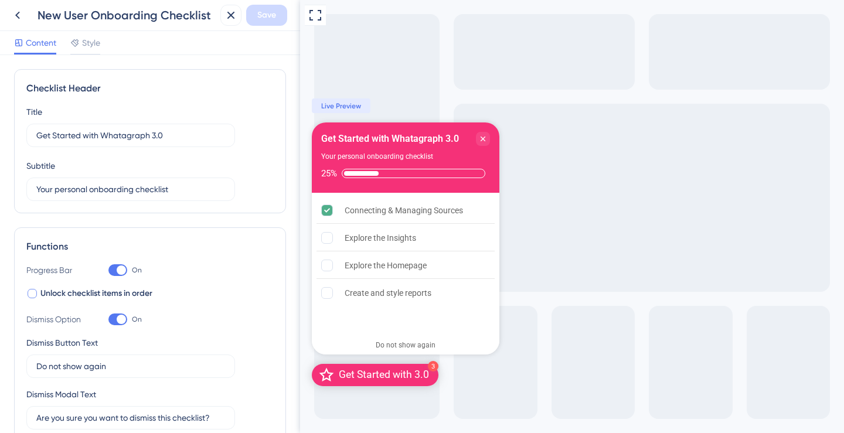
click at [113, 297] on span "Unlock checklist items in order" at bounding box center [96, 294] width 112 height 14
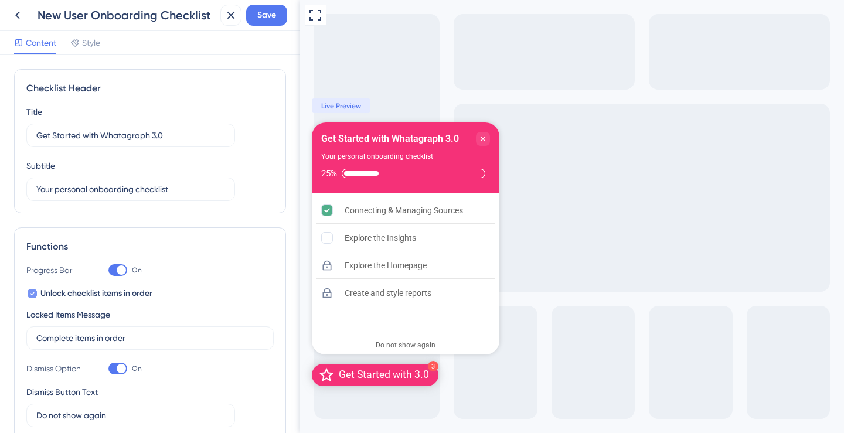
click at [113, 297] on span "Unlock checklist items in order" at bounding box center [96, 294] width 112 height 14
checkbox input "false"
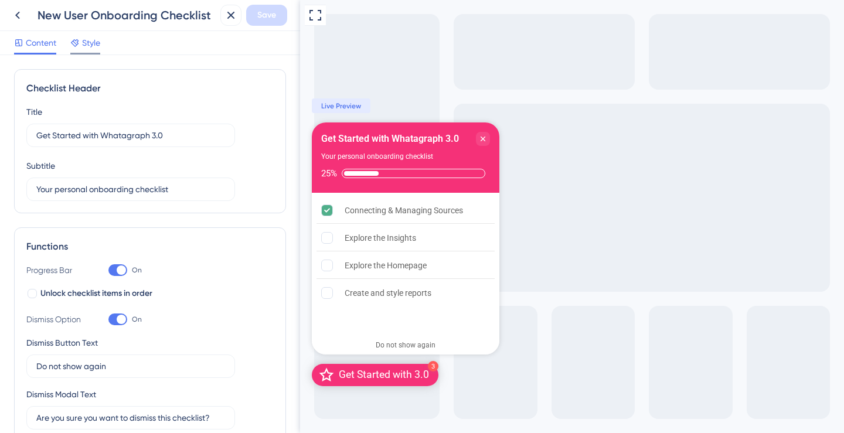
click at [84, 39] on span "Style" at bounding box center [91, 43] width 18 height 14
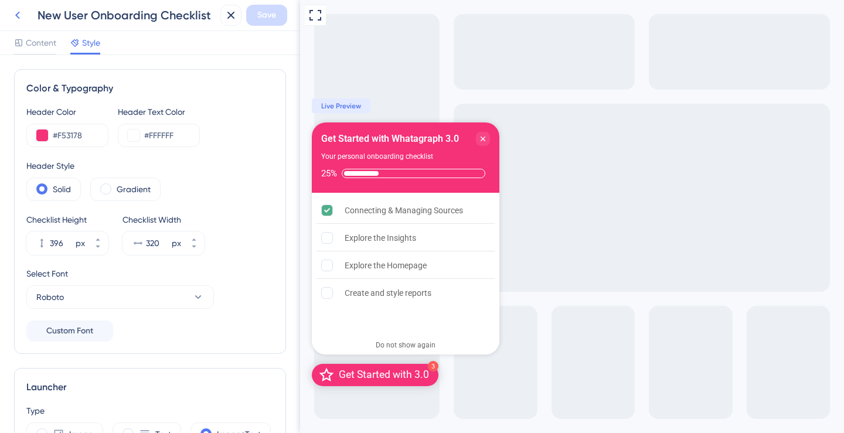
click at [19, 14] on icon at bounding box center [18, 15] width 14 height 14
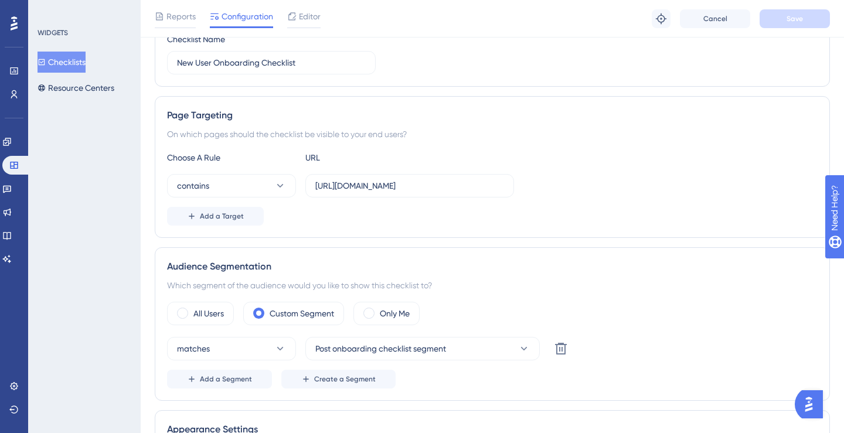
scroll to position [162, 0]
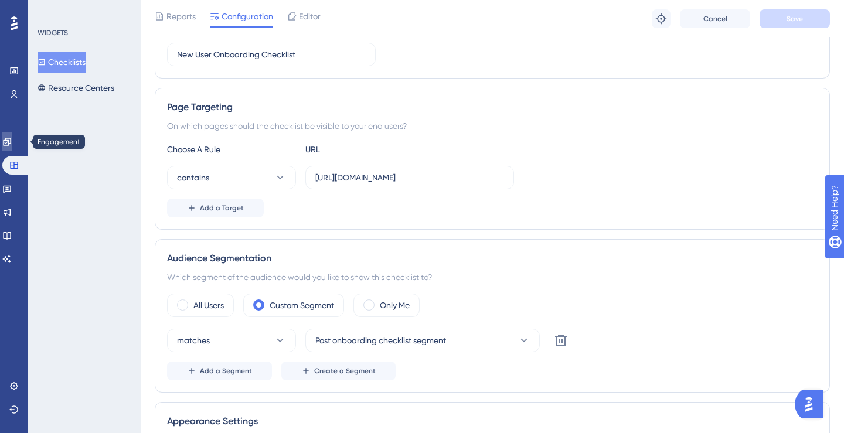
click at [12, 145] on link at bounding box center [6, 141] width 9 height 19
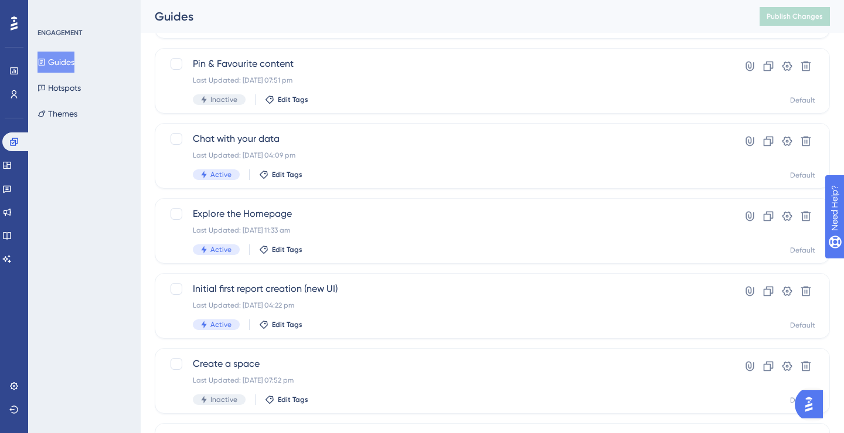
scroll to position [415, 0]
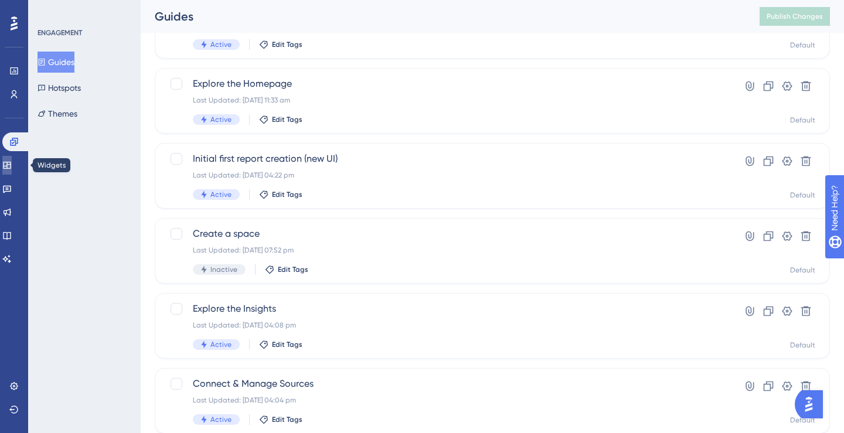
click at [11, 168] on icon at bounding box center [7, 165] width 8 height 7
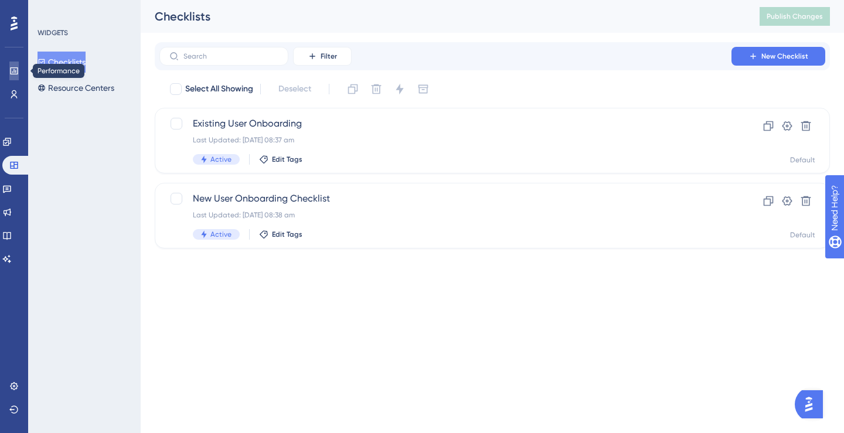
click at [17, 66] on icon at bounding box center [13, 70] width 9 height 9
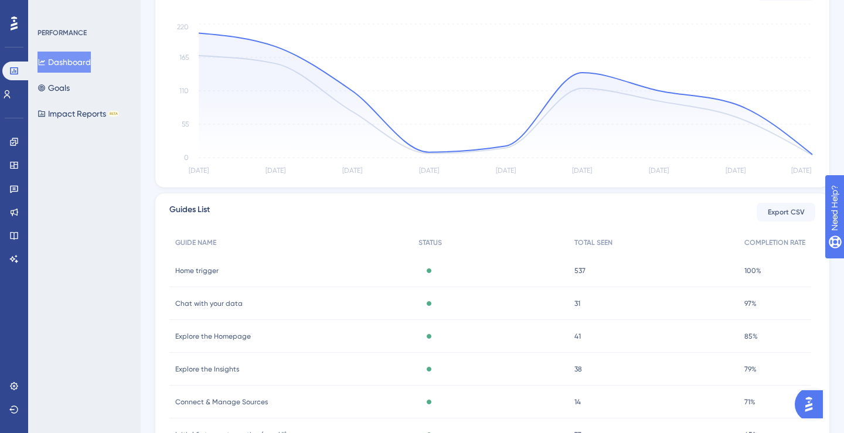
scroll to position [13, 0]
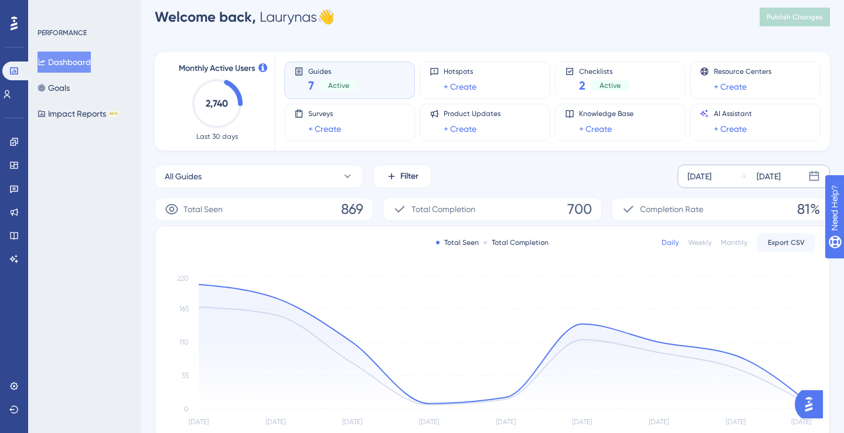
click at [690, 182] on div "[DATE]" at bounding box center [700, 176] width 24 height 14
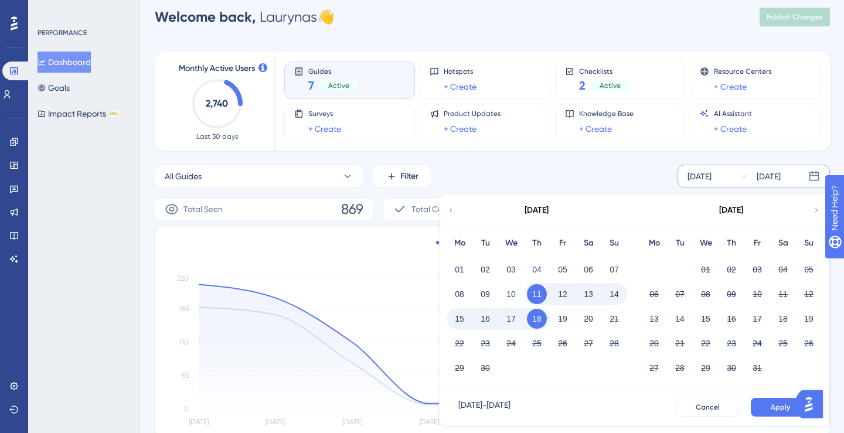
click at [567, 173] on div "All Guides Filter [DATE] [DATE] [DATE] Mo Tu We Th Fr Sa Su 01 02 03 04 05 06 0…" at bounding box center [492, 176] width 675 height 23
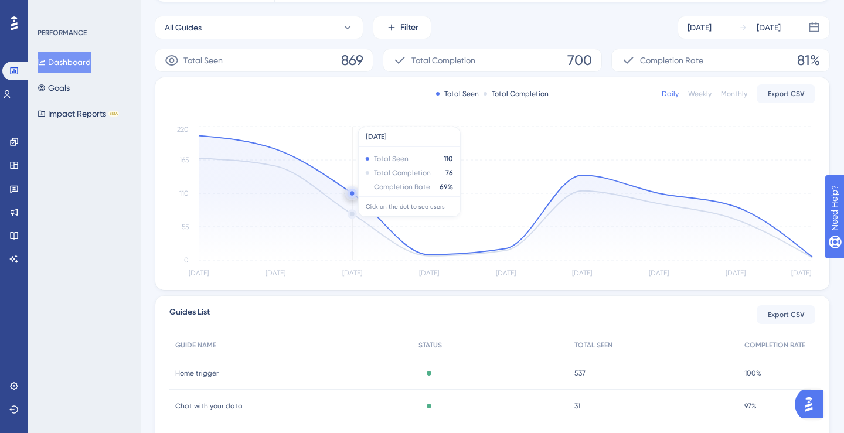
scroll to position [0, 0]
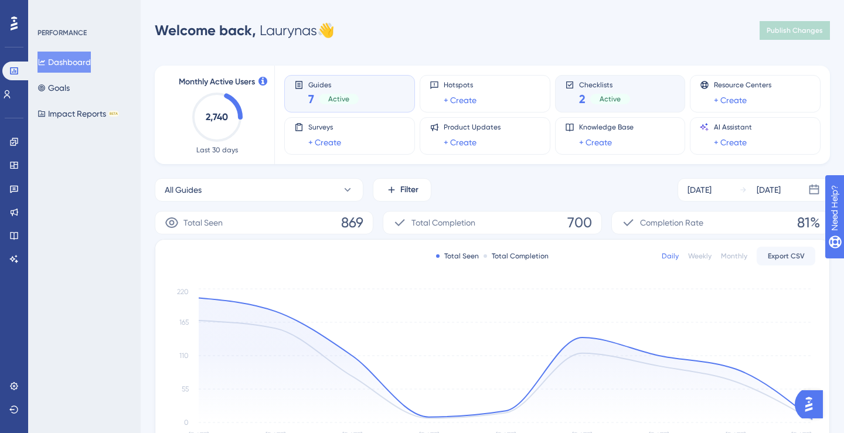
click at [583, 93] on span "2" at bounding box center [582, 99] width 6 height 16
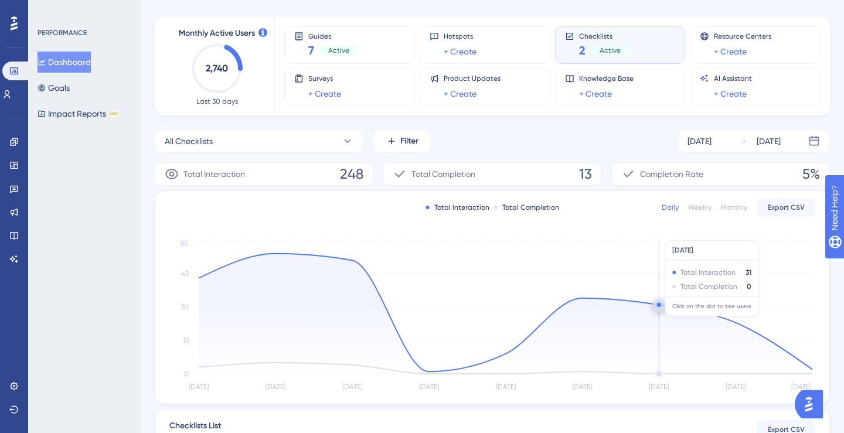
scroll to position [50, 0]
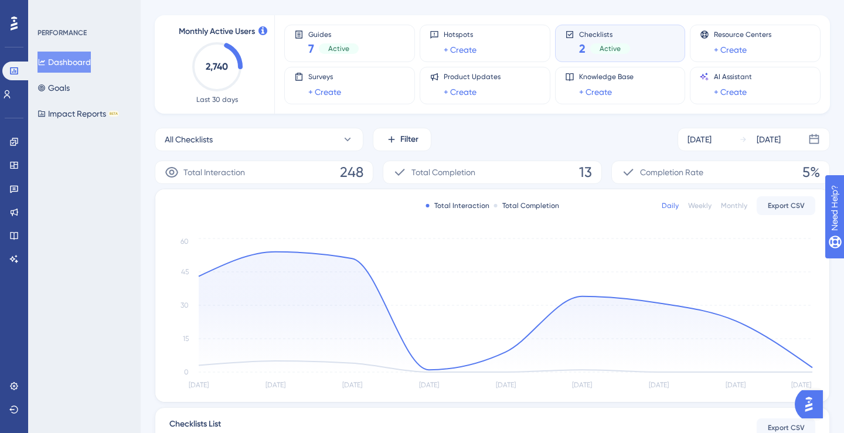
click at [482, 176] on div "Total Completion 13" at bounding box center [492, 172] width 219 height 23
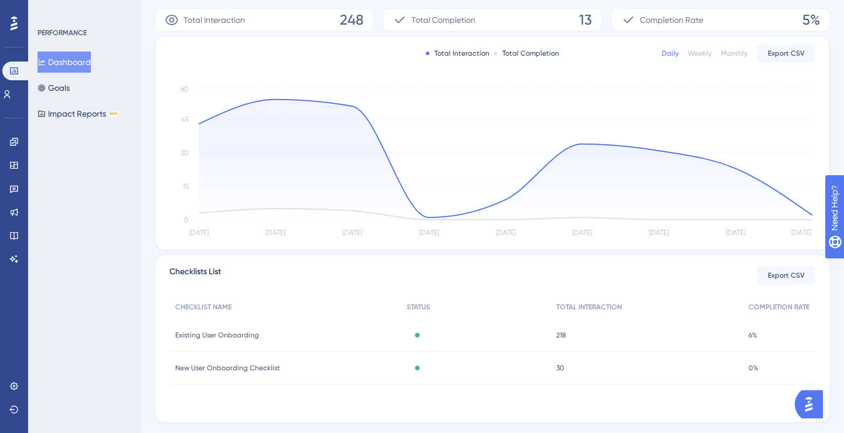
scroll to position [230, 0]
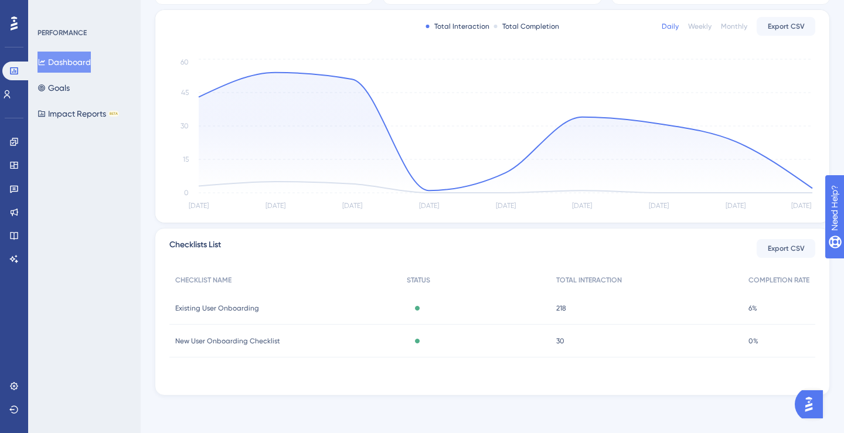
click at [263, 342] on span "New User Onboarding Checklist" at bounding box center [227, 340] width 105 height 9
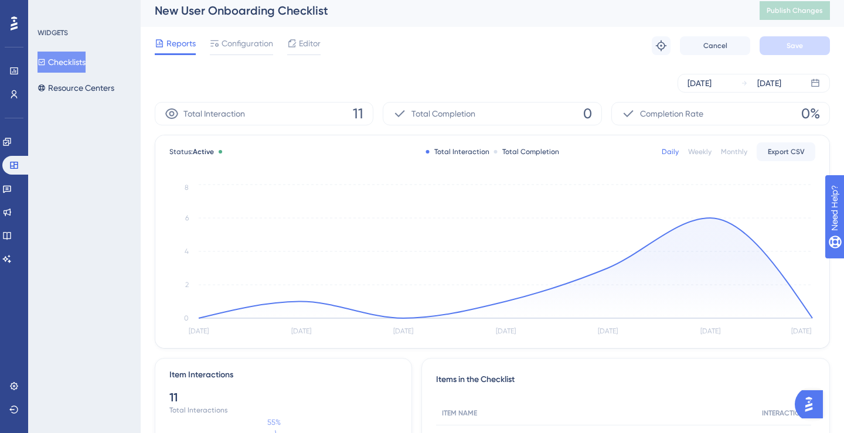
scroll to position [1, 0]
